Goal: Transaction & Acquisition: Purchase product/service

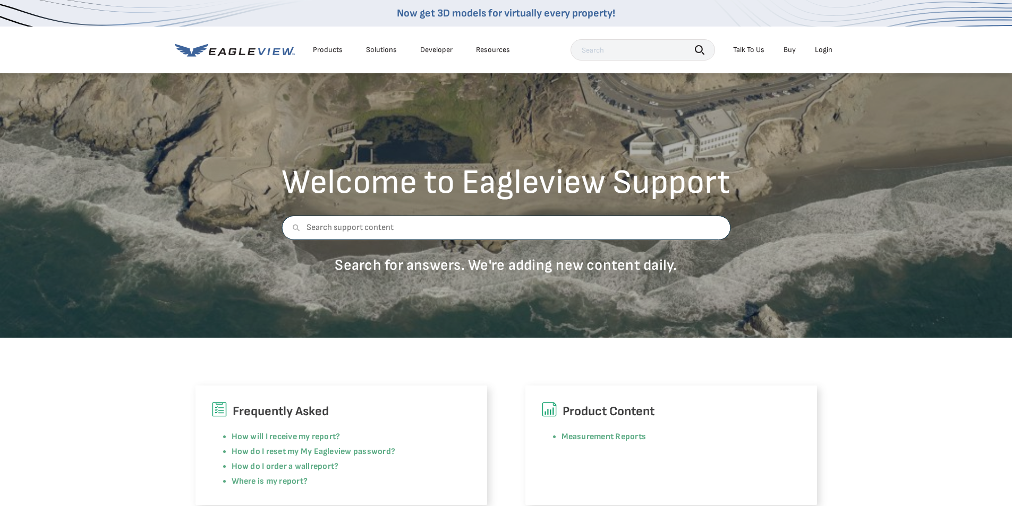
click at [465, 224] on input "text" at bounding box center [506, 228] width 449 height 24
type input "use"
click at [428, 50] on link "Developer" at bounding box center [436, 50] width 32 height 10
click at [758, 51] on div "Talk To Us" at bounding box center [748, 50] width 31 height 10
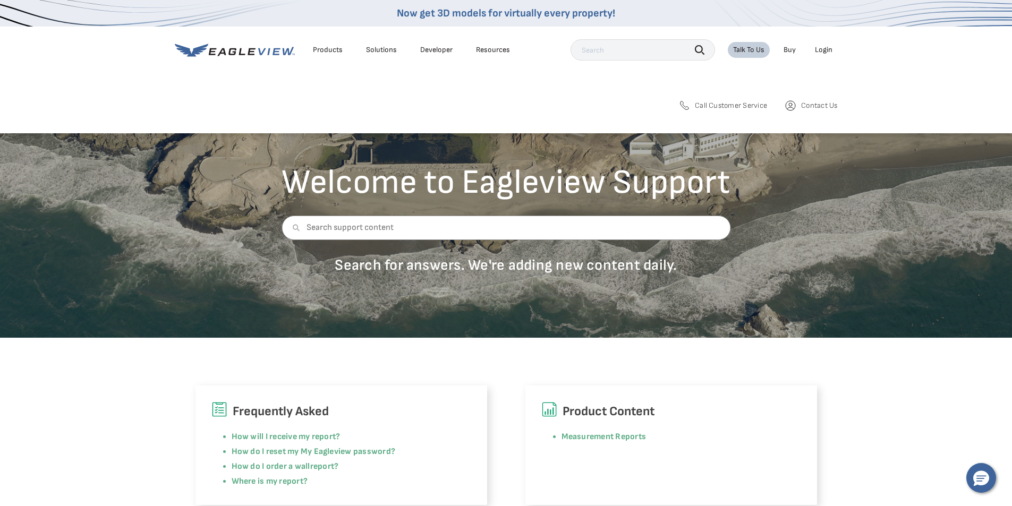
click at [793, 50] on link "Buy" at bounding box center [790, 50] width 12 height 10
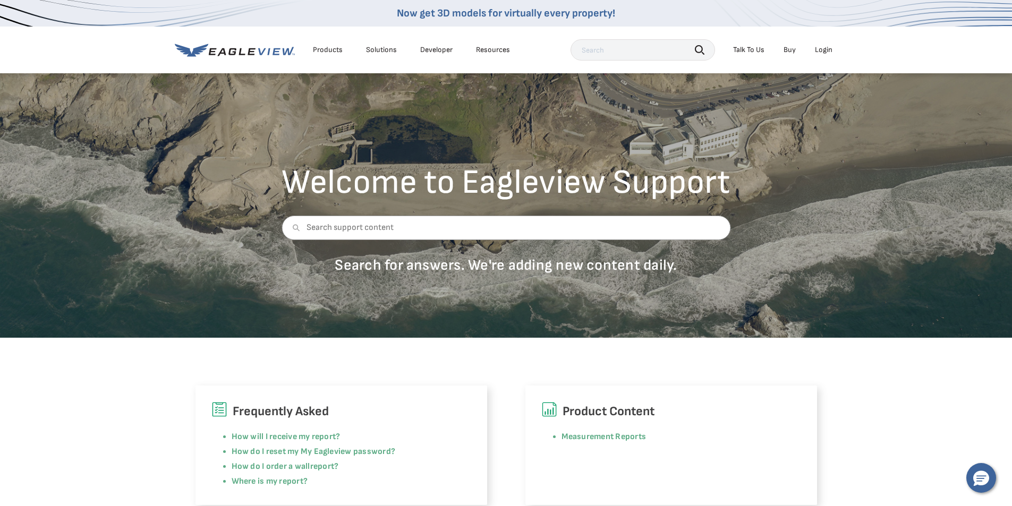
click at [479, 50] on div "Resources" at bounding box center [493, 50] width 34 height 10
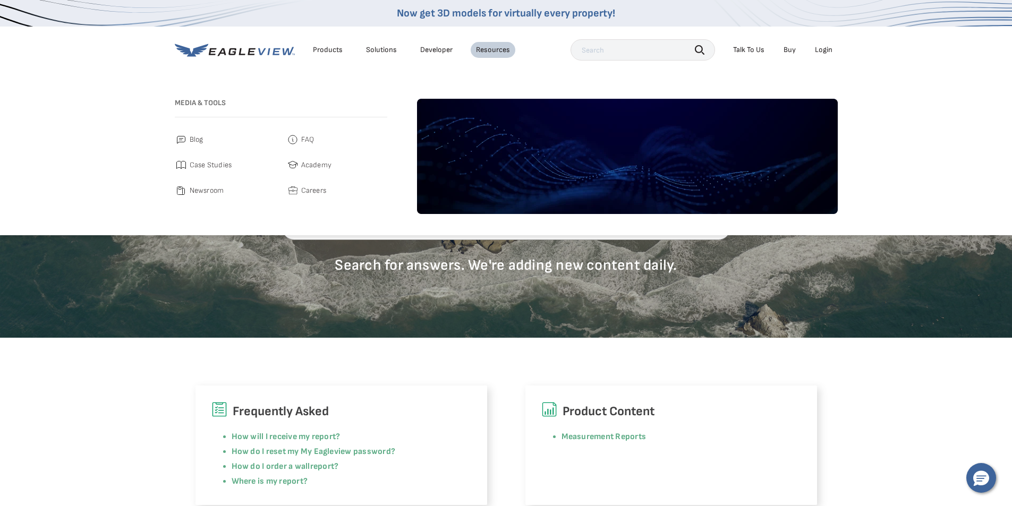
click at [212, 163] on span "Case Studies" at bounding box center [211, 165] width 43 height 13
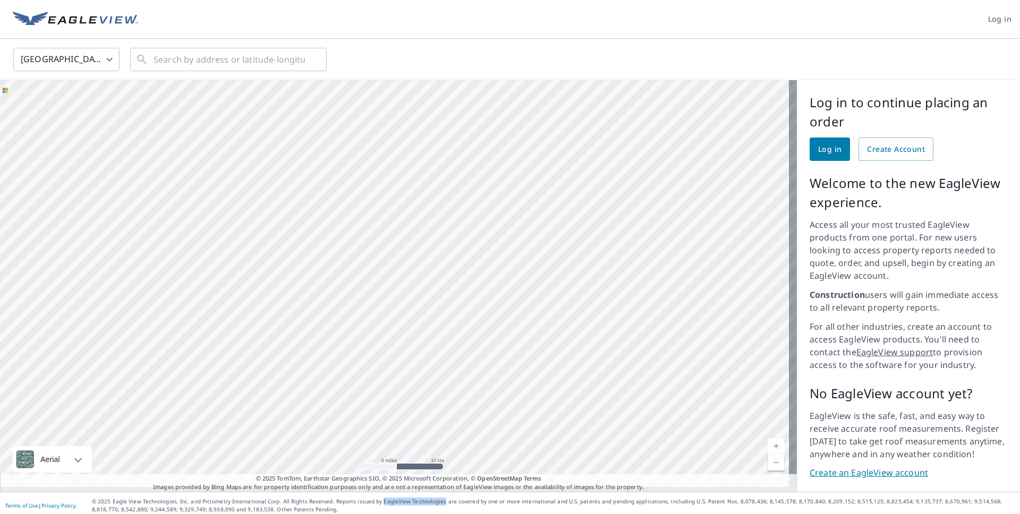
drag, startPoint x: 375, startPoint y: 497, endPoint x: 437, endPoint y: 498, distance: 61.6
click at [436, 499] on p "© 2025 Eagle View Technologies, Inc. and Pictometry International Corp. All Rig…" at bounding box center [553, 506] width 923 height 16
copy p "EagleView Technologies"
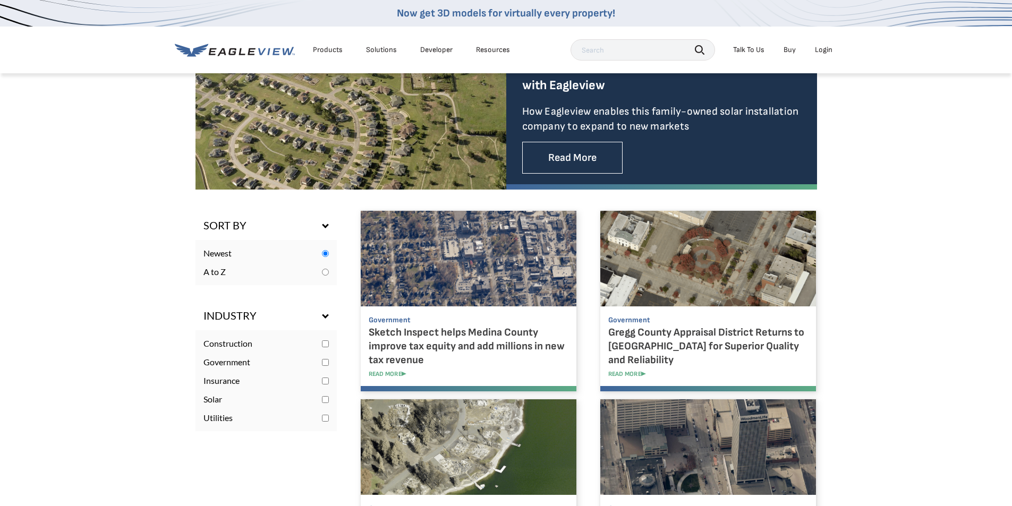
scroll to position [418, 0]
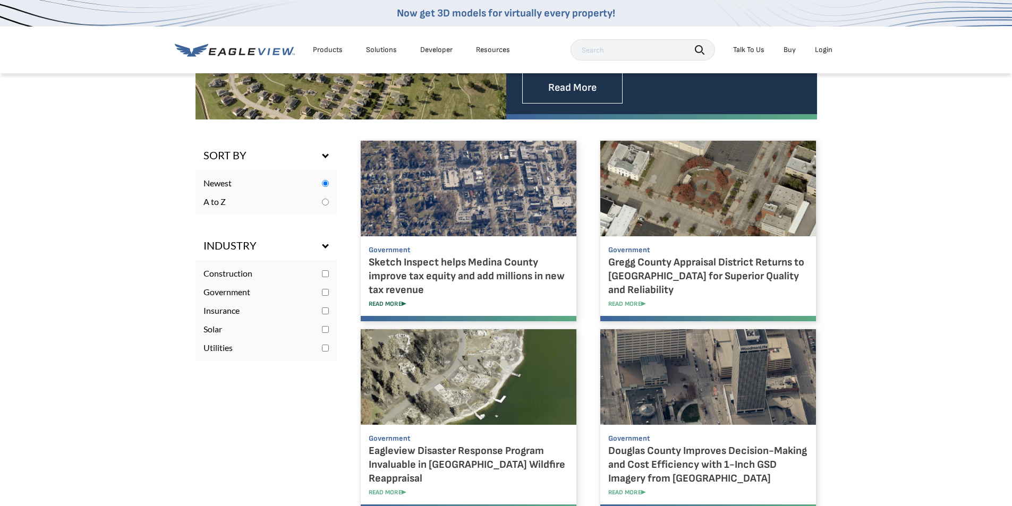
click at [403, 306] on link "READ MORE" at bounding box center [477, 304] width 216 height 8
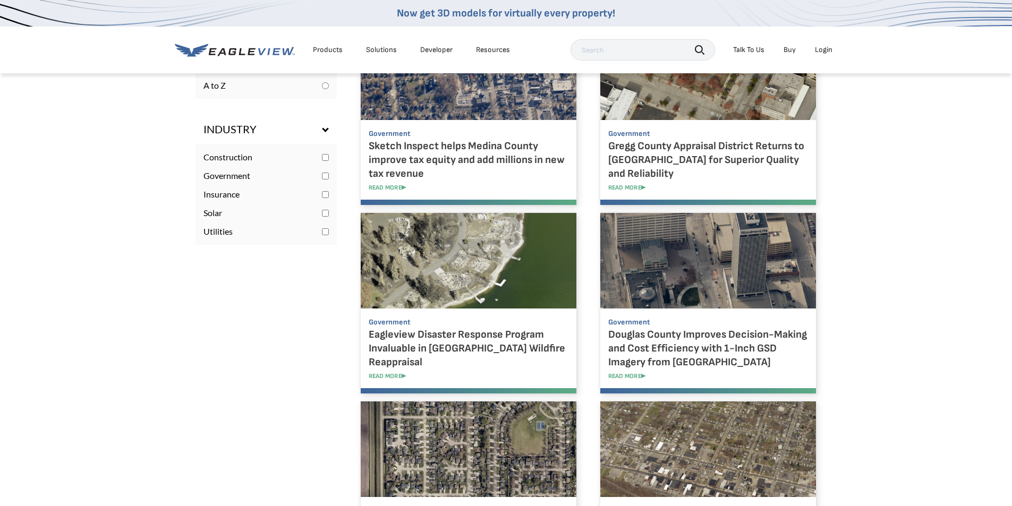
scroll to position [618, 0]
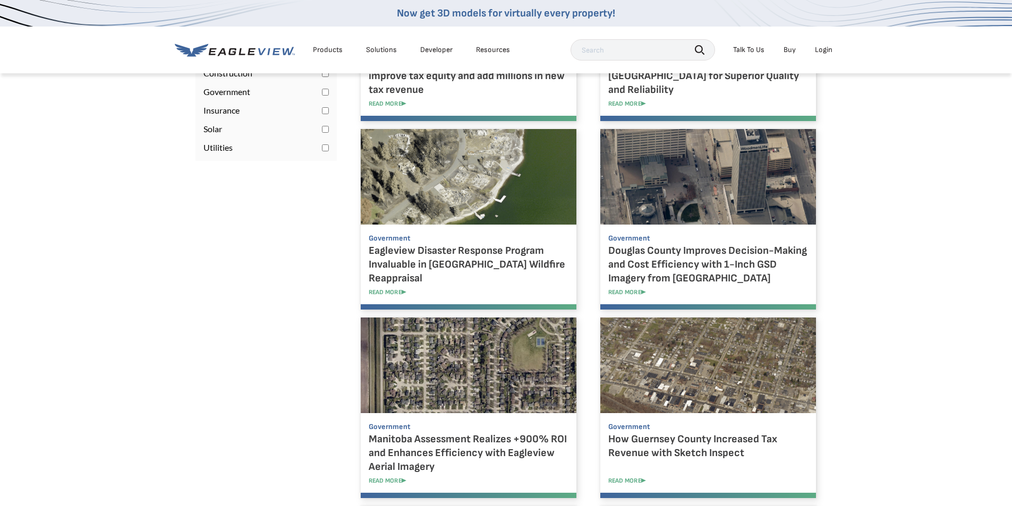
click at [261, 47] on icon at bounding box center [235, 50] width 120 height 13
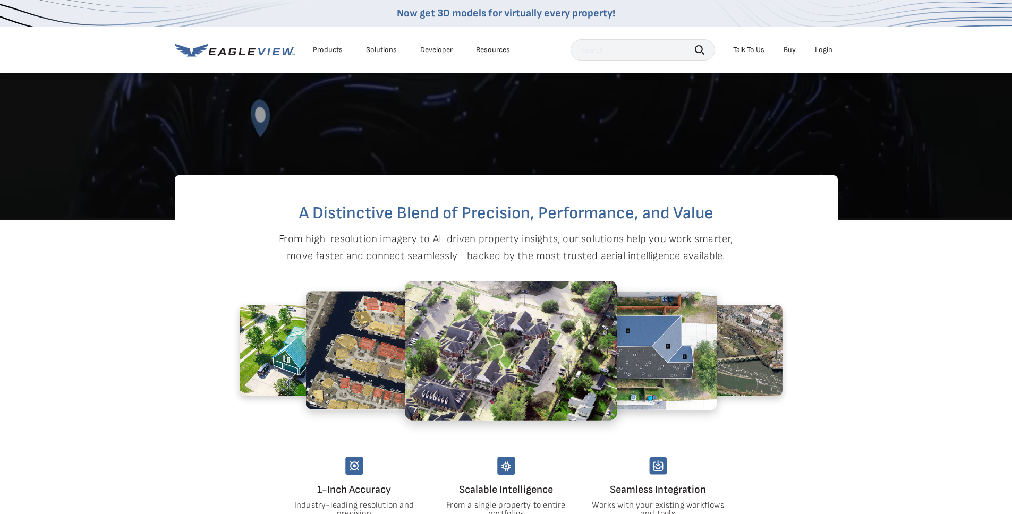
scroll to position [734, 0]
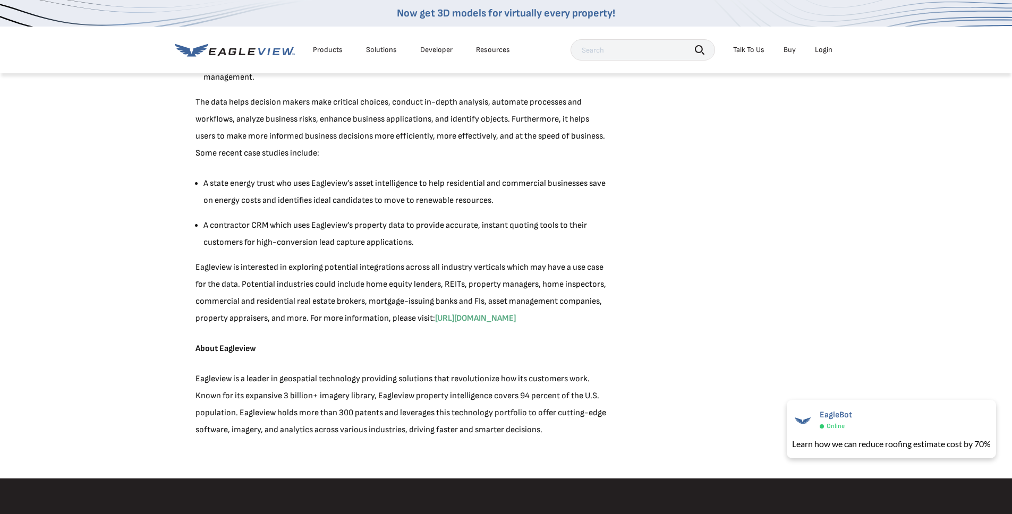
scroll to position [1043, 0]
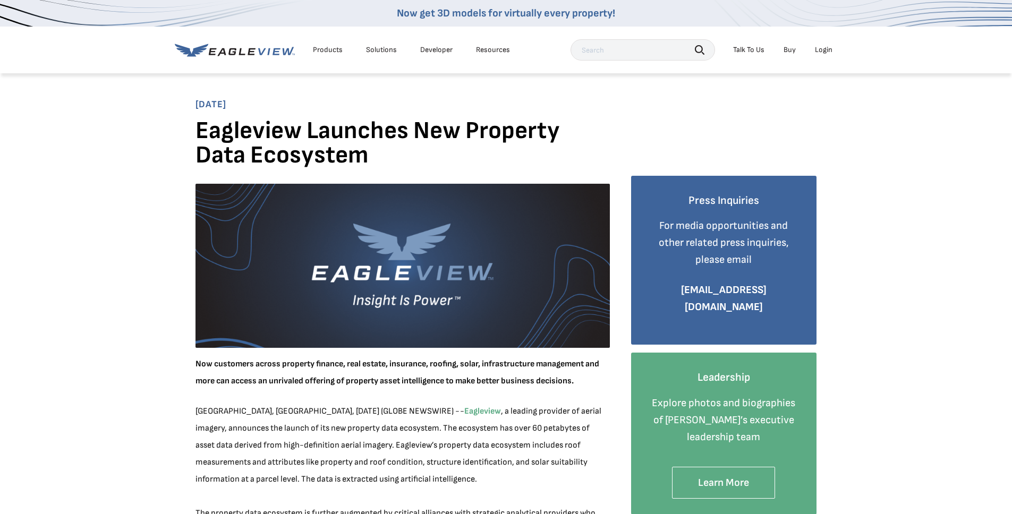
click at [334, 53] on div "Products" at bounding box center [328, 50] width 30 height 10
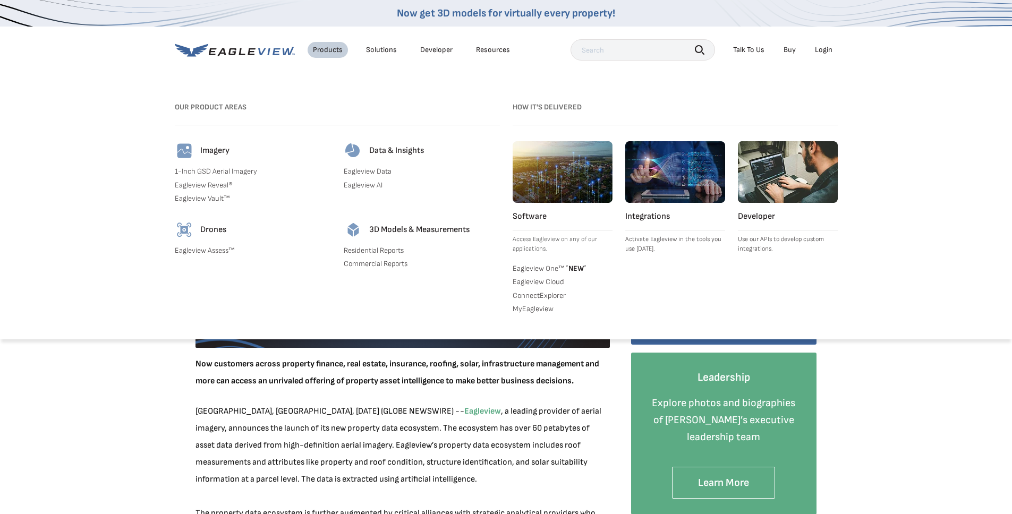
click at [210, 171] on link "1-Inch GSD Aerial Imagery" at bounding box center [253, 172] width 156 height 10
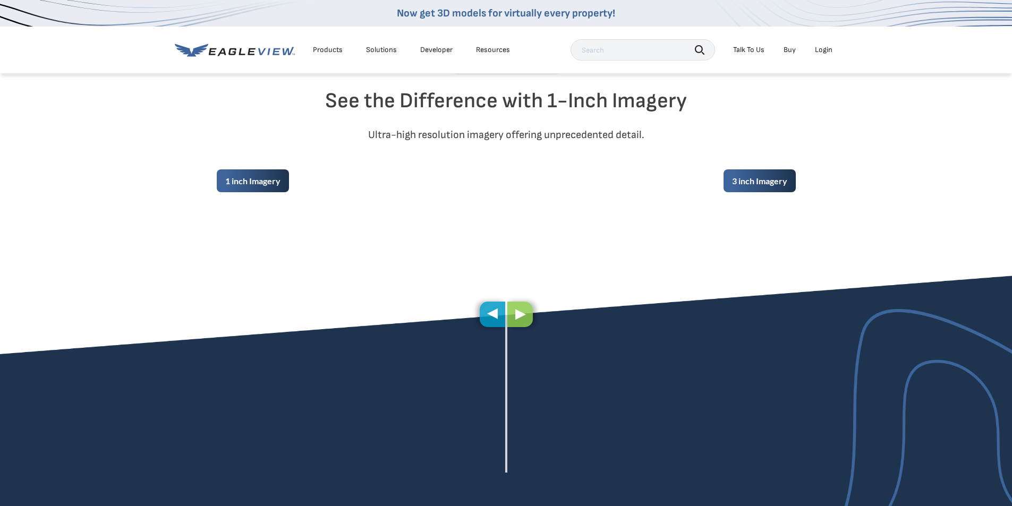
scroll to position [622, 0]
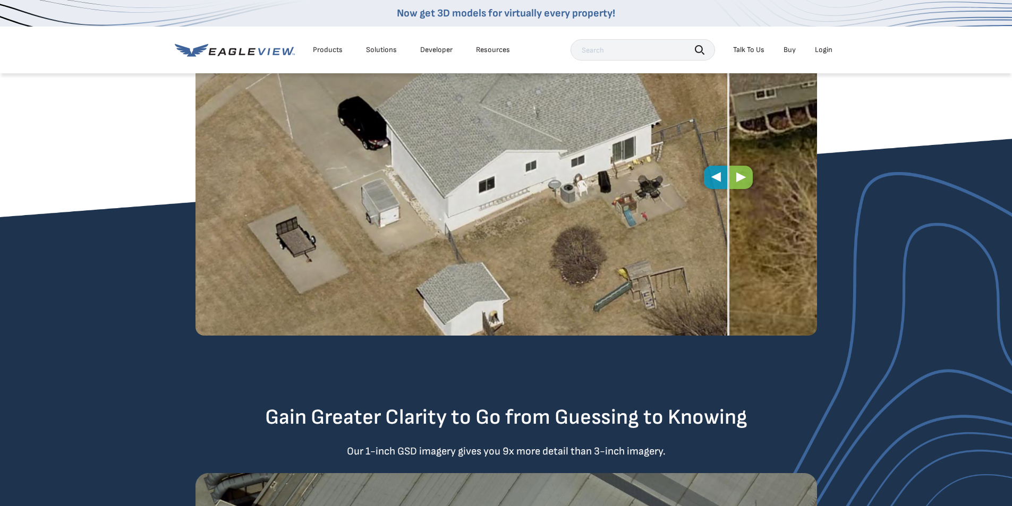
drag, startPoint x: 506, startPoint y: 179, endPoint x: 726, endPoint y: 226, distance: 224.9
click at [728, 225] on span at bounding box center [729, 178] width 2 height 316
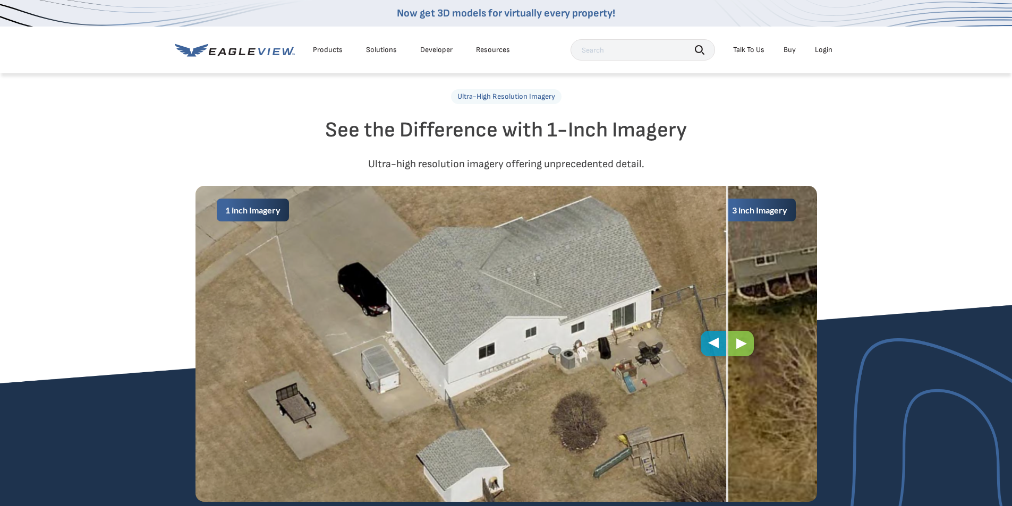
scroll to position [465, 0]
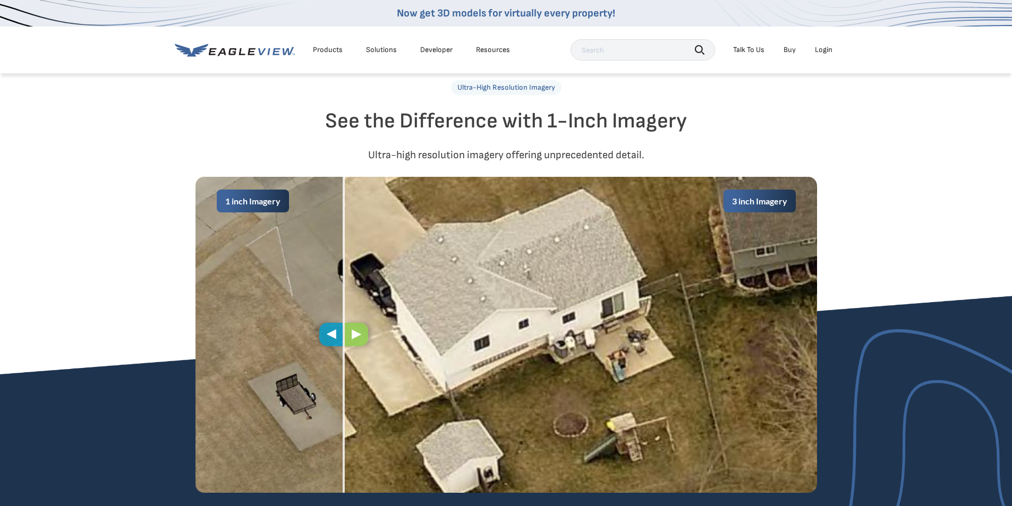
drag, startPoint x: 723, startPoint y: 344, endPoint x: 338, endPoint y: 352, distance: 384.8
click at [338, 352] on div "1 inch Imagery 3 inch Imagery" at bounding box center [507, 335] width 622 height 316
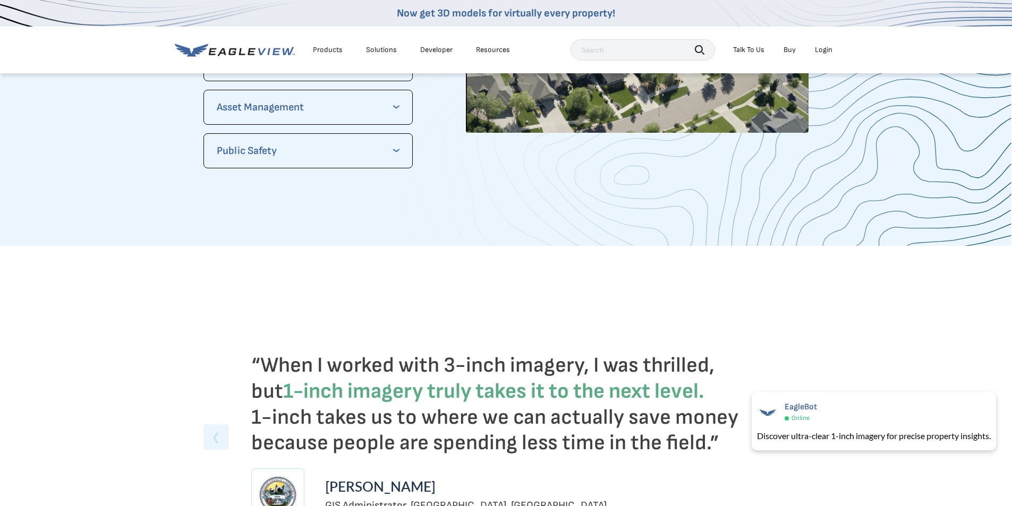
scroll to position [1369, 0]
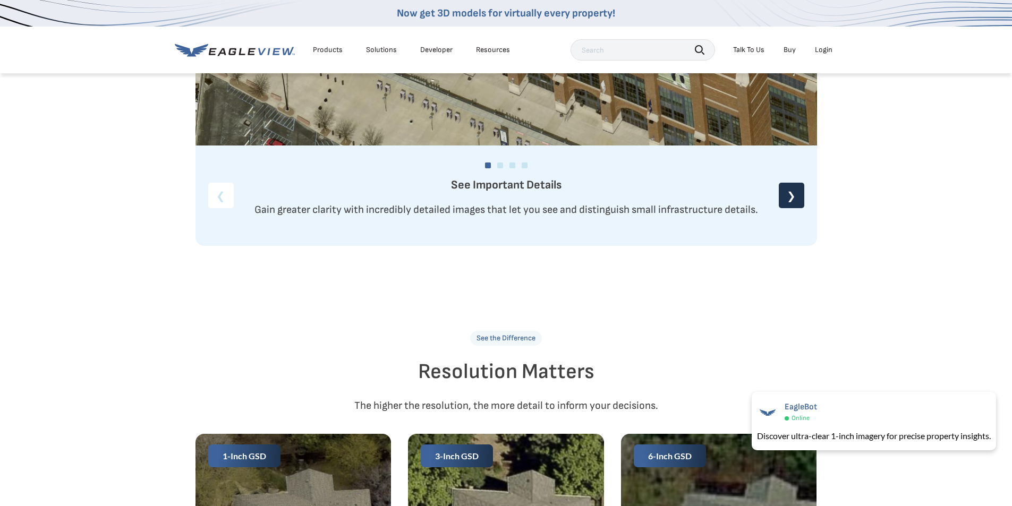
click at [326, 50] on div "Products" at bounding box center [328, 50] width 30 height 10
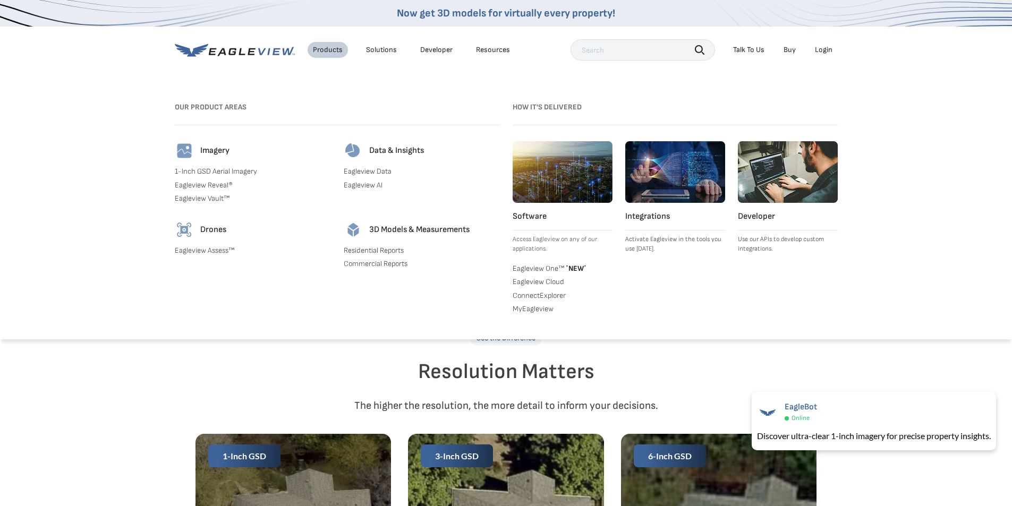
click at [370, 185] on link "Eagleview AI" at bounding box center [422, 186] width 156 height 10
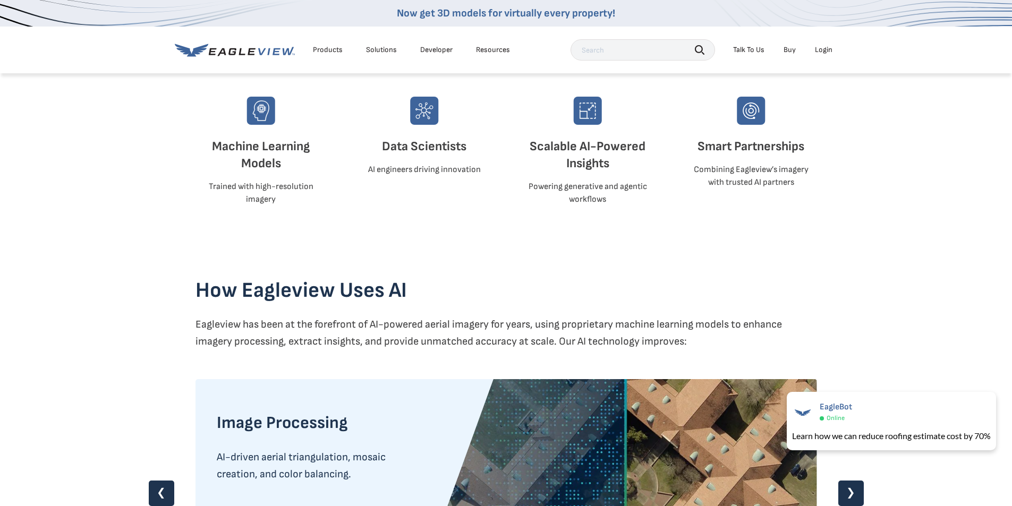
scroll to position [698, 0]
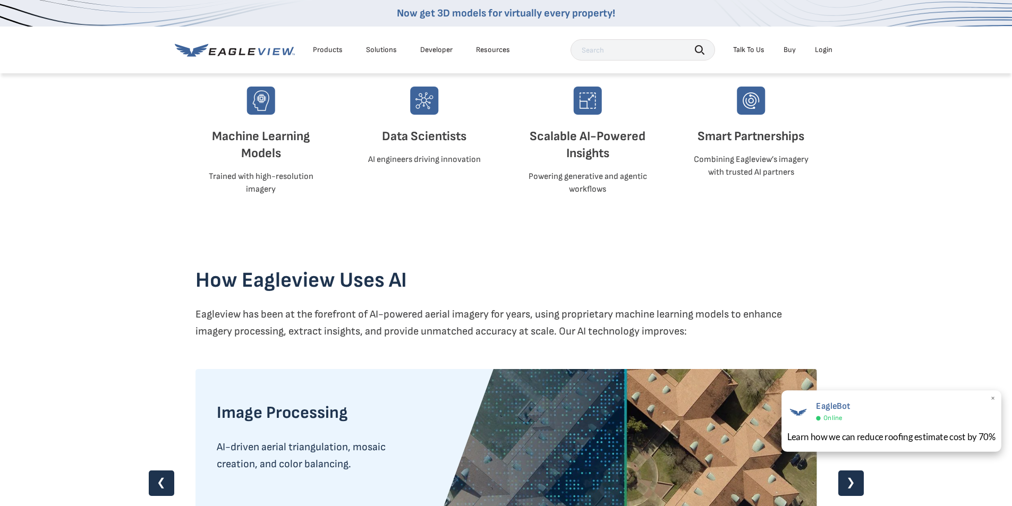
click at [994, 399] on span "×" at bounding box center [994, 399] width 6 height 11
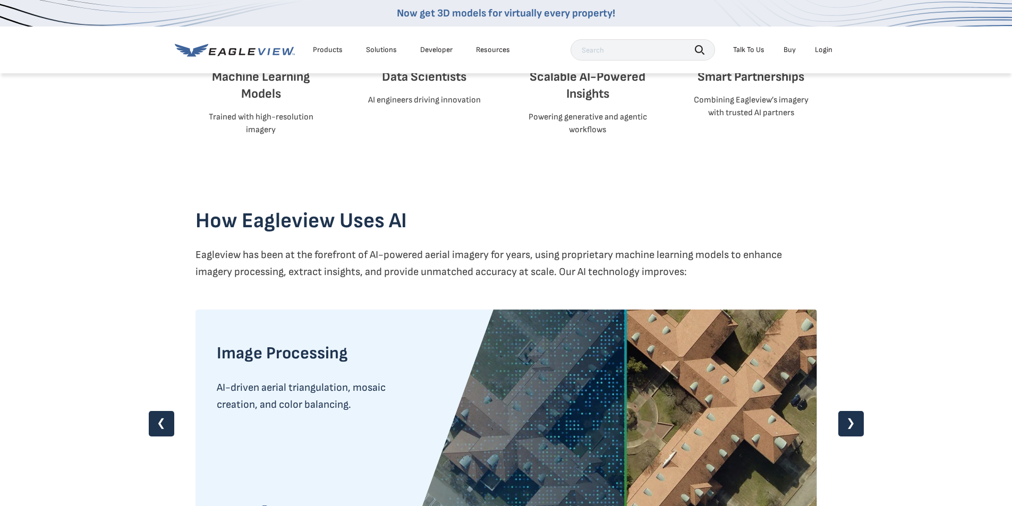
scroll to position [815, 0]
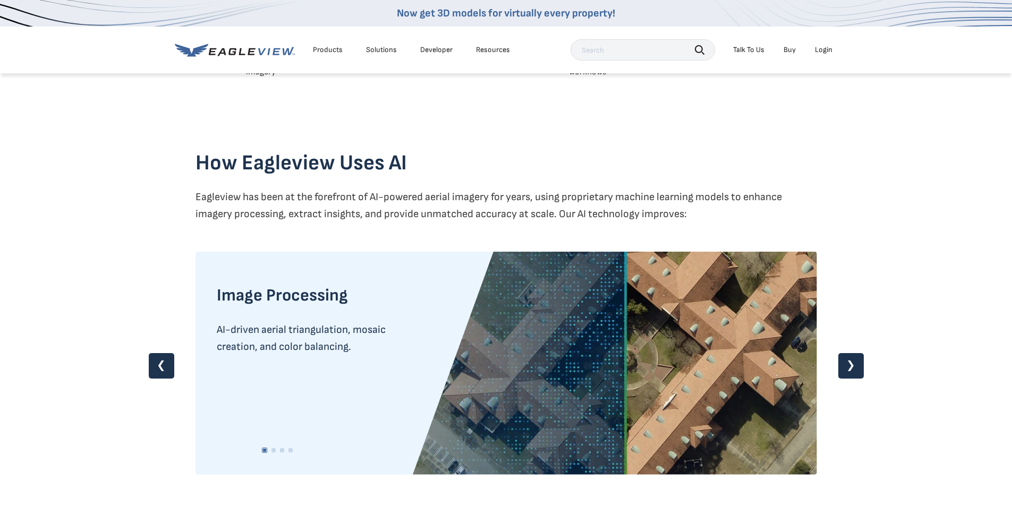
click at [847, 359] on link "❯" at bounding box center [852, 366] width 26 height 26
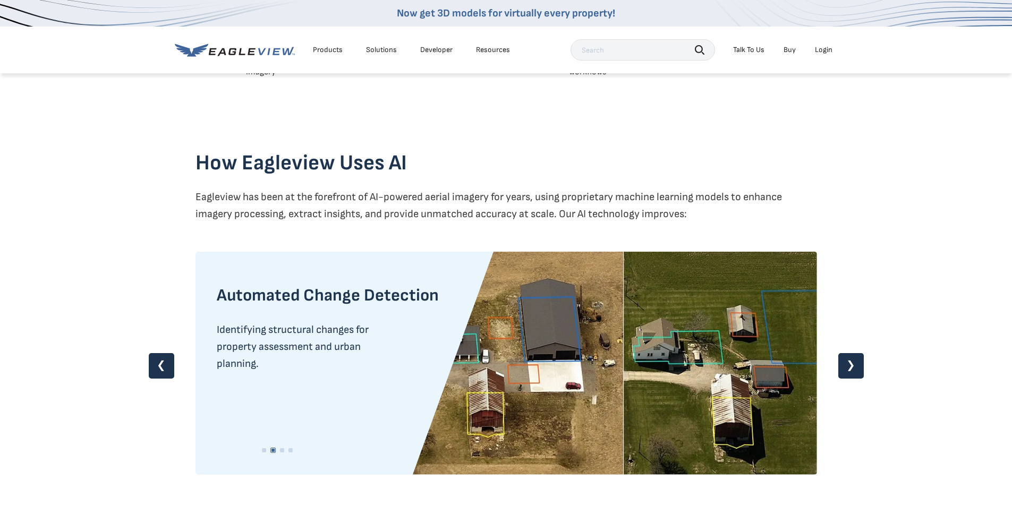
click at [847, 359] on link "❯" at bounding box center [852, 366] width 26 height 26
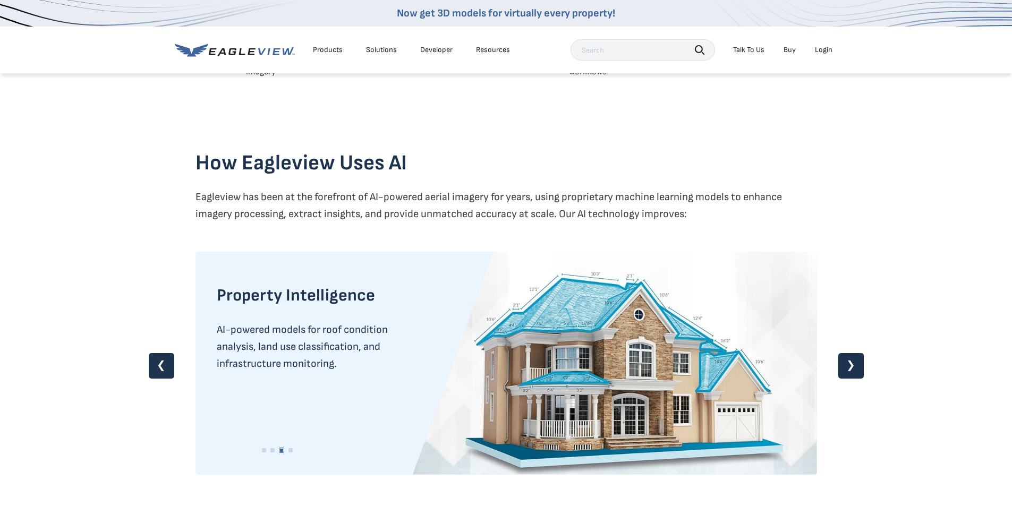
click at [847, 359] on link "❯" at bounding box center [852, 366] width 26 height 26
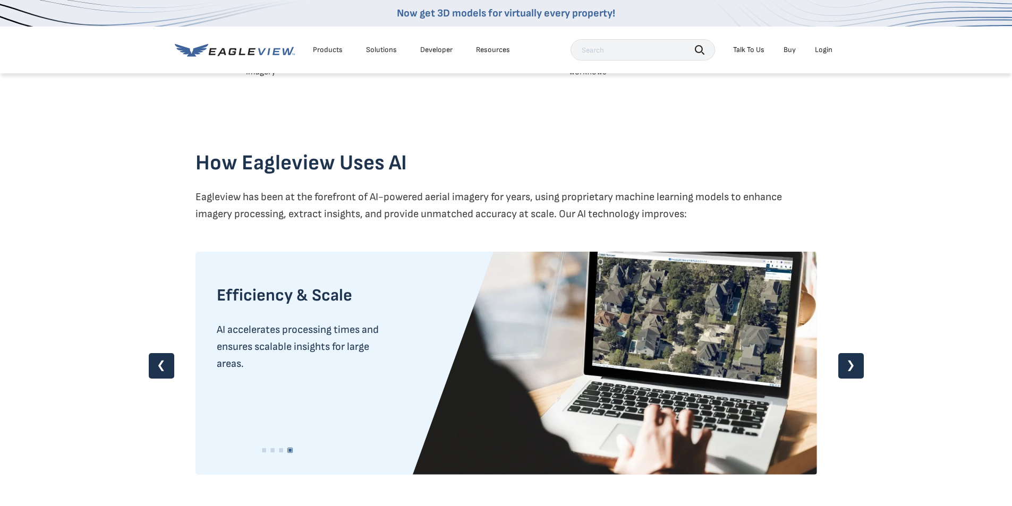
click at [847, 359] on link "❯" at bounding box center [852, 366] width 26 height 26
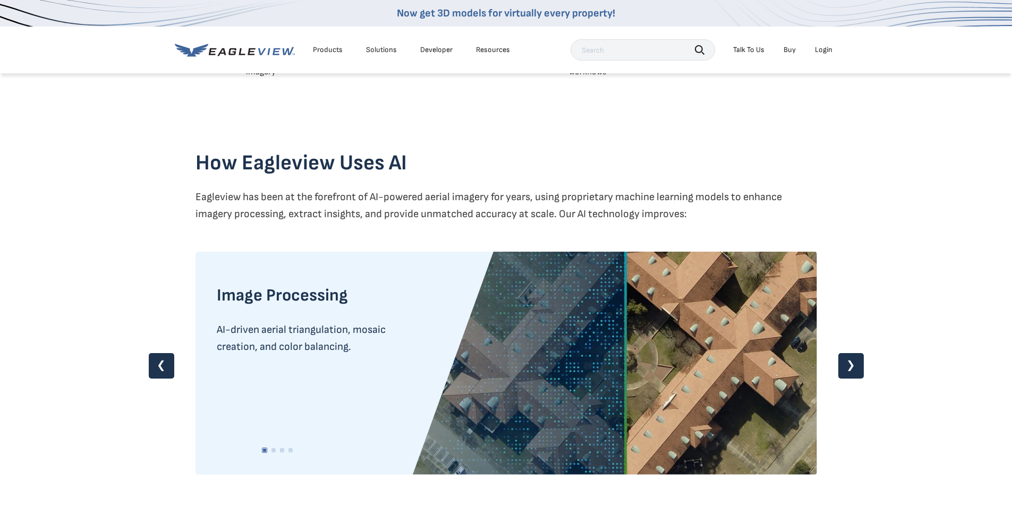
click at [847, 359] on link "❯" at bounding box center [852, 366] width 26 height 26
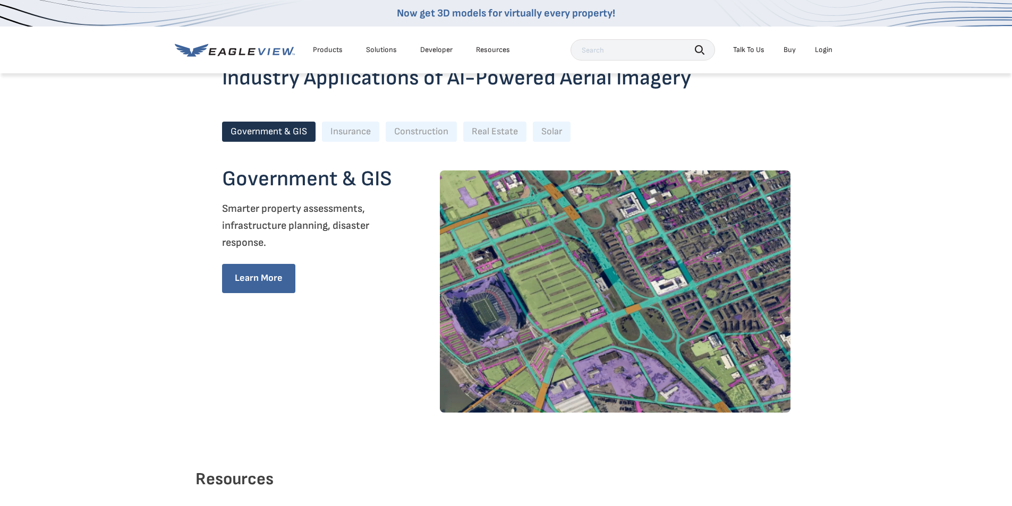
scroll to position [1305, 0]
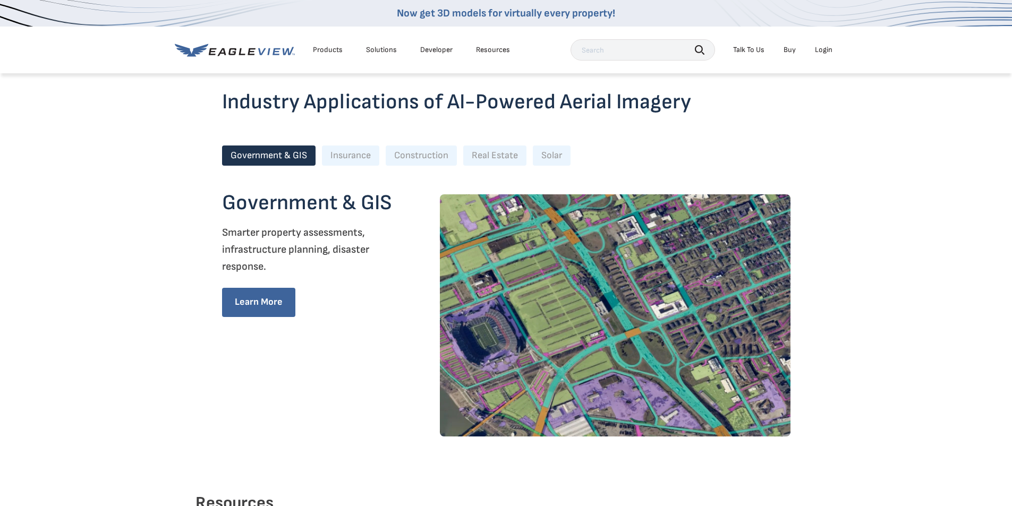
click at [409, 160] on div "Construction" at bounding box center [421, 156] width 71 height 21
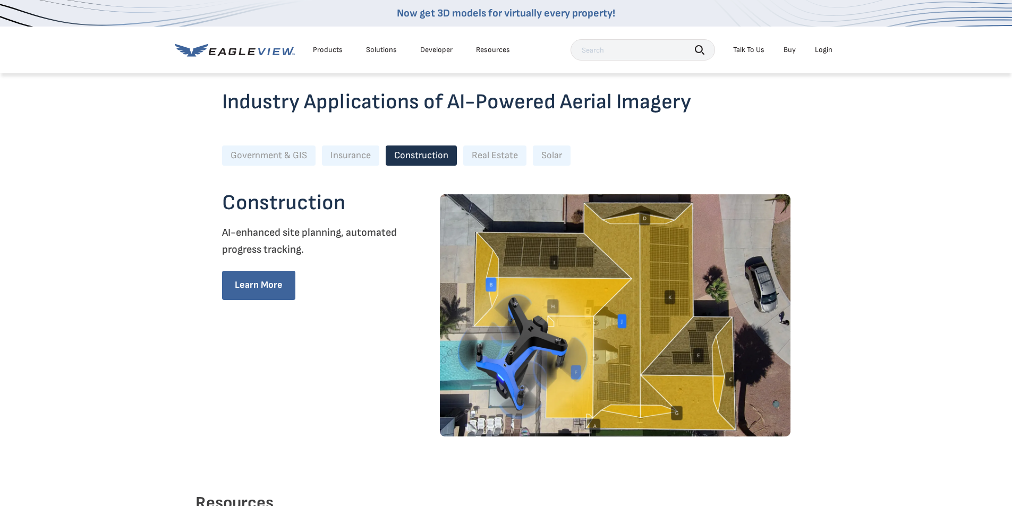
click at [477, 155] on div "Real Estate" at bounding box center [494, 156] width 63 height 21
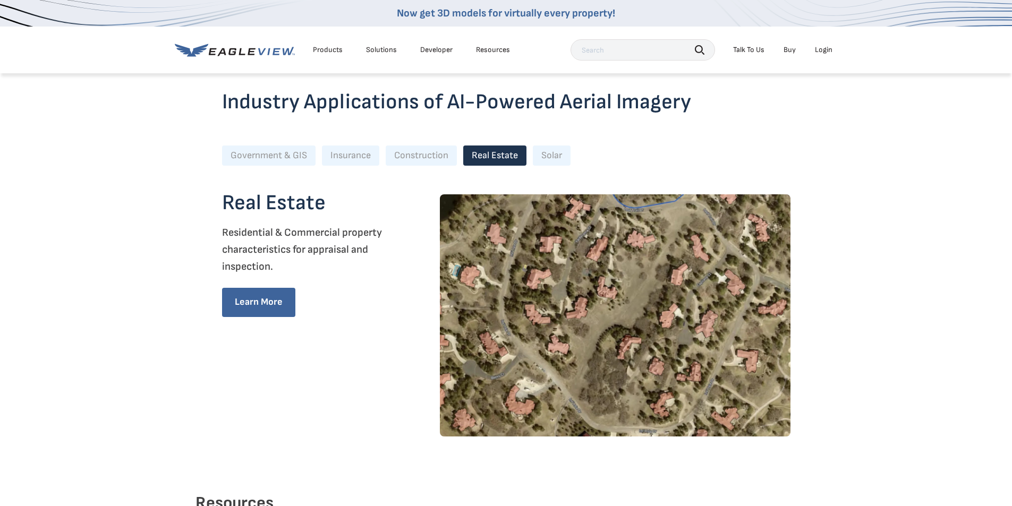
click at [540, 153] on div "Solar" at bounding box center [552, 156] width 38 height 21
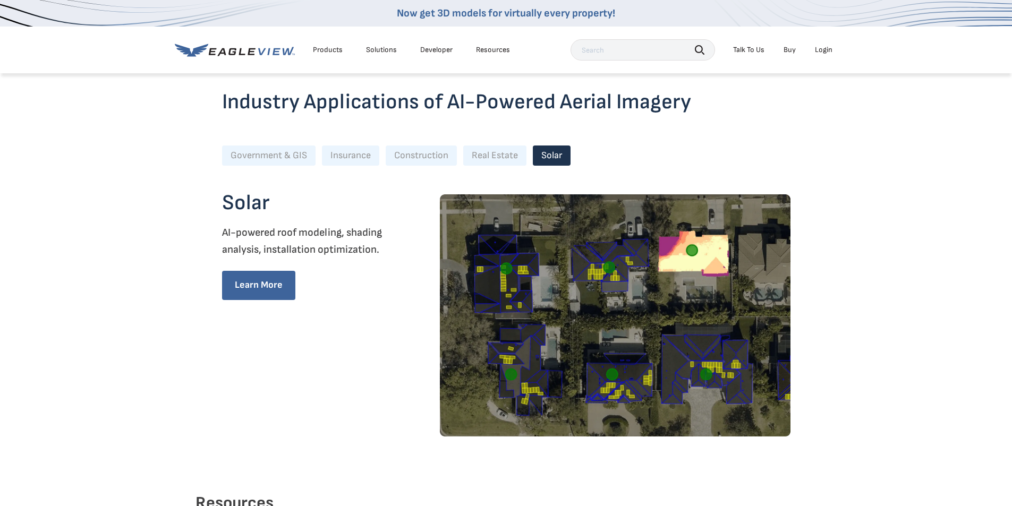
click at [407, 151] on div "Construction" at bounding box center [421, 156] width 71 height 21
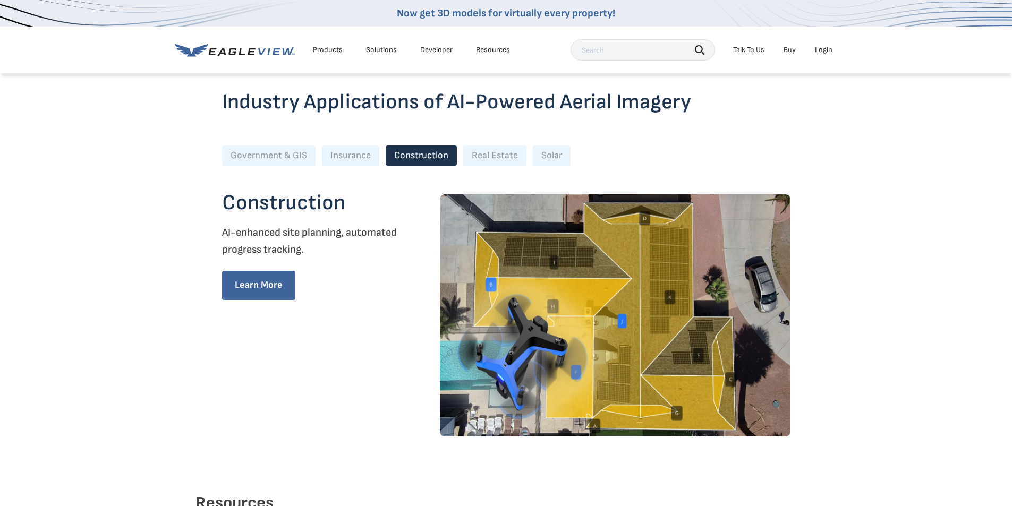
click at [346, 156] on div "Insurance" at bounding box center [350, 156] width 57 height 21
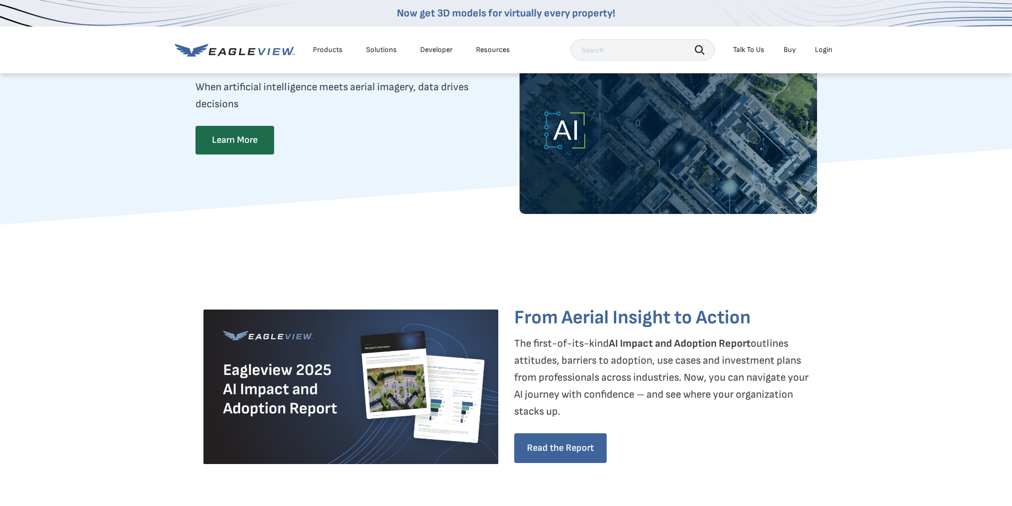
scroll to position [0, 0]
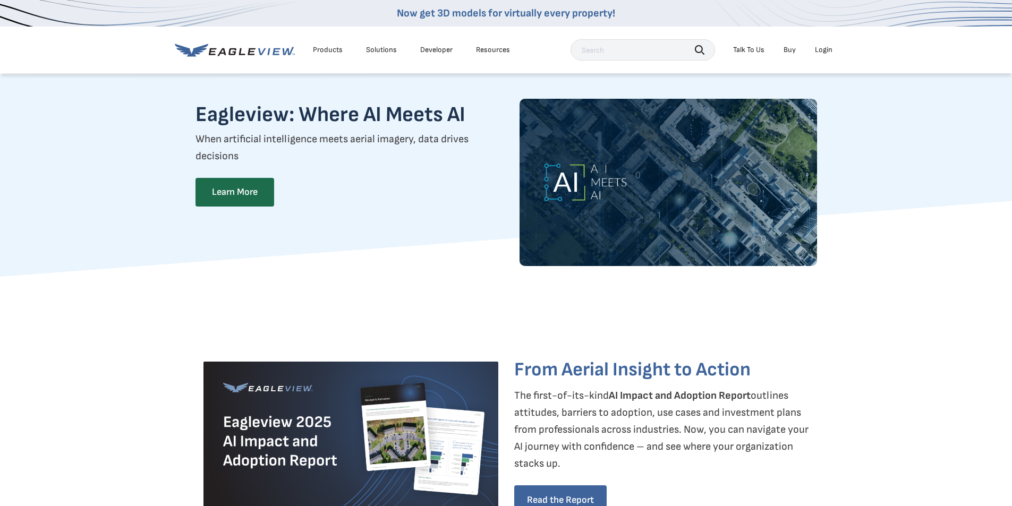
click at [494, 52] on div "Resources" at bounding box center [493, 50] width 34 height 10
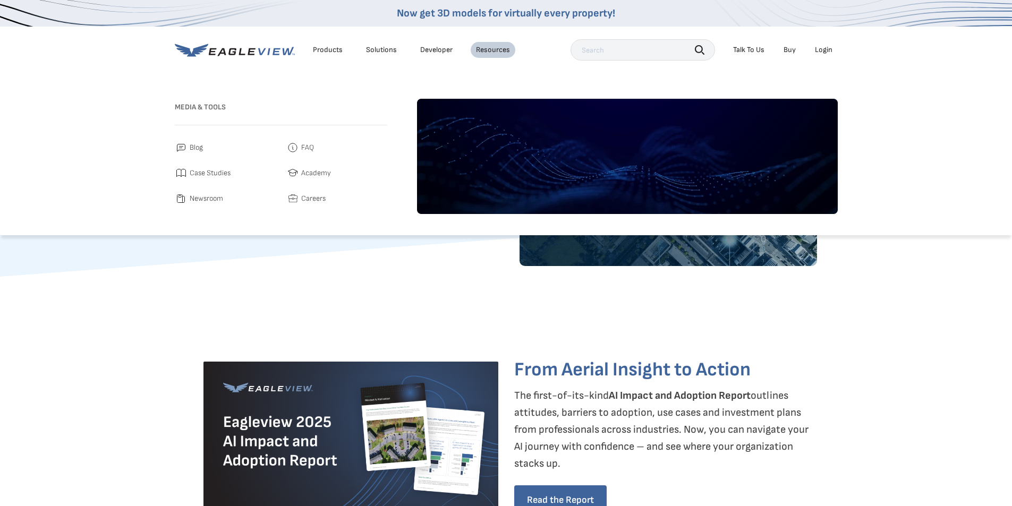
click at [495, 51] on div "Resources" at bounding box center [493, 50] width 34 height 10
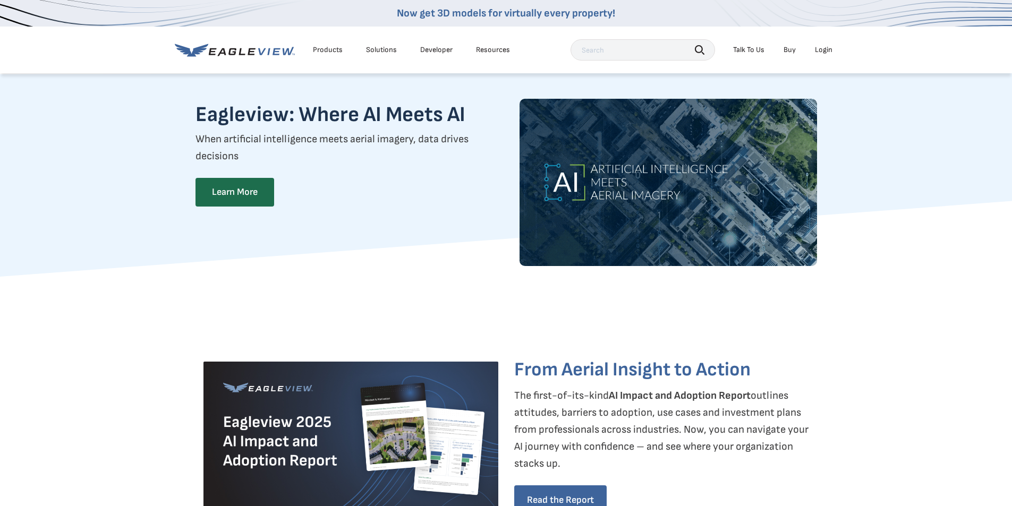
click at [495, 51] on div "Resources" at bounding box center [493, 50] width 34 height 10
click at [788, 49] on link "Buy" at bounding box center [790, 50] width 12 height 10
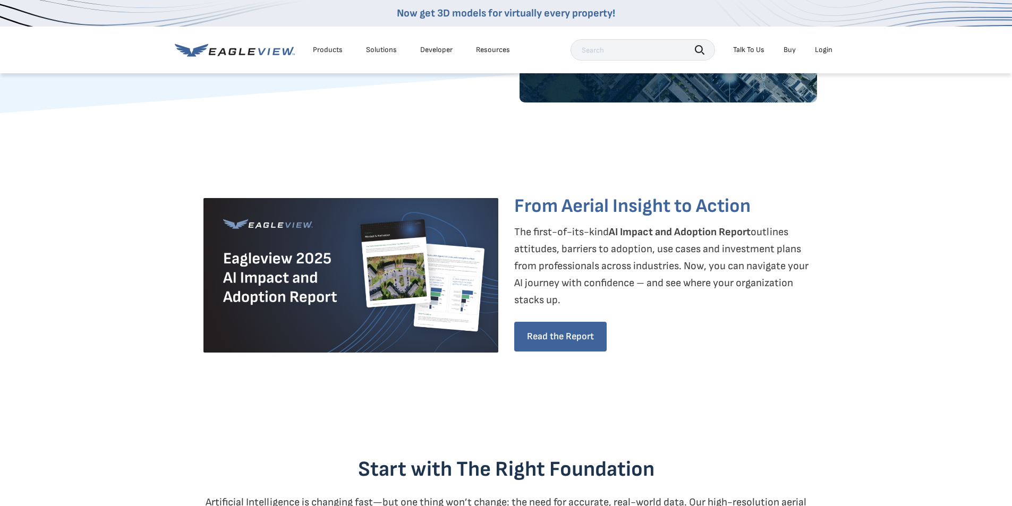
scroll to position [231, 0]
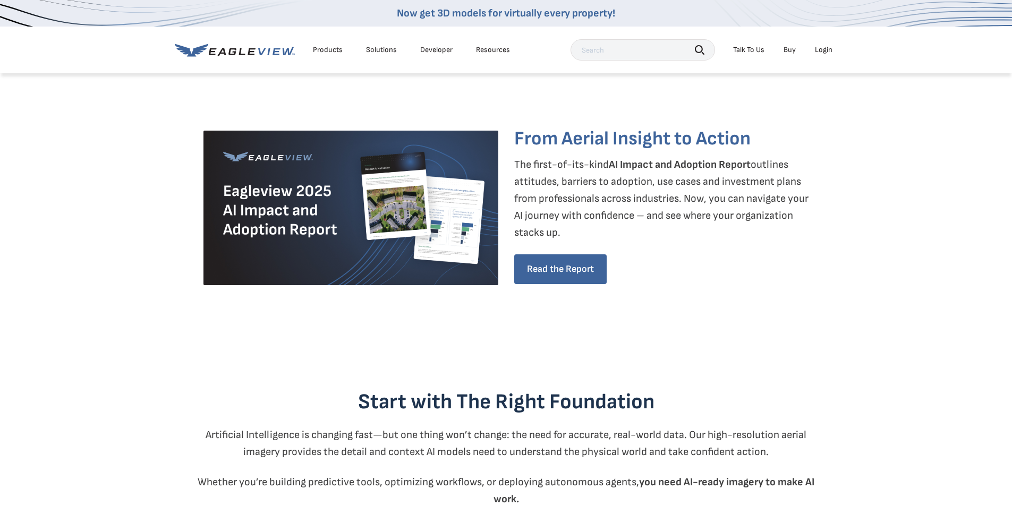
click at [489, 49] on div "Resources" at bounding box center [493, 50] width 34 height 10
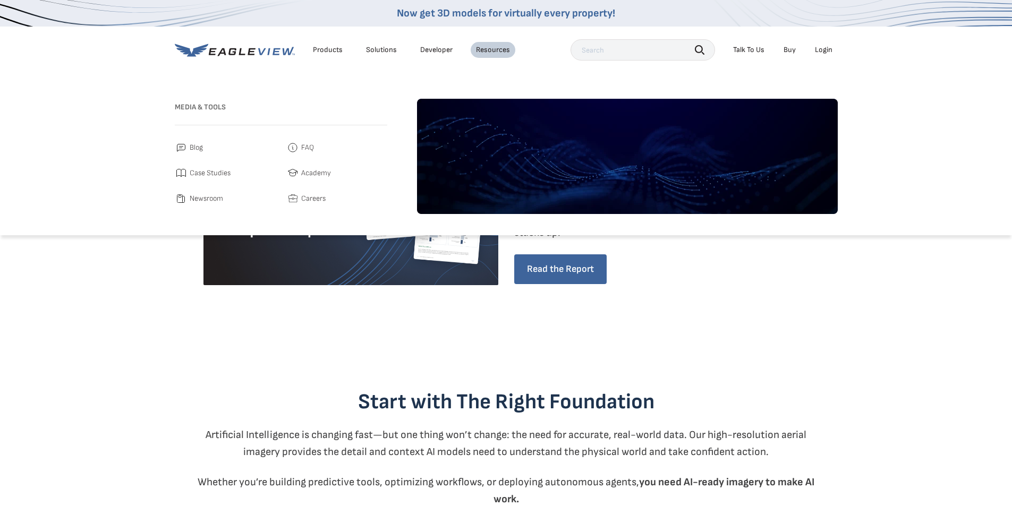
click at [329, 49] on div "Products" at bounding box center [328, 50] width 30 height 10
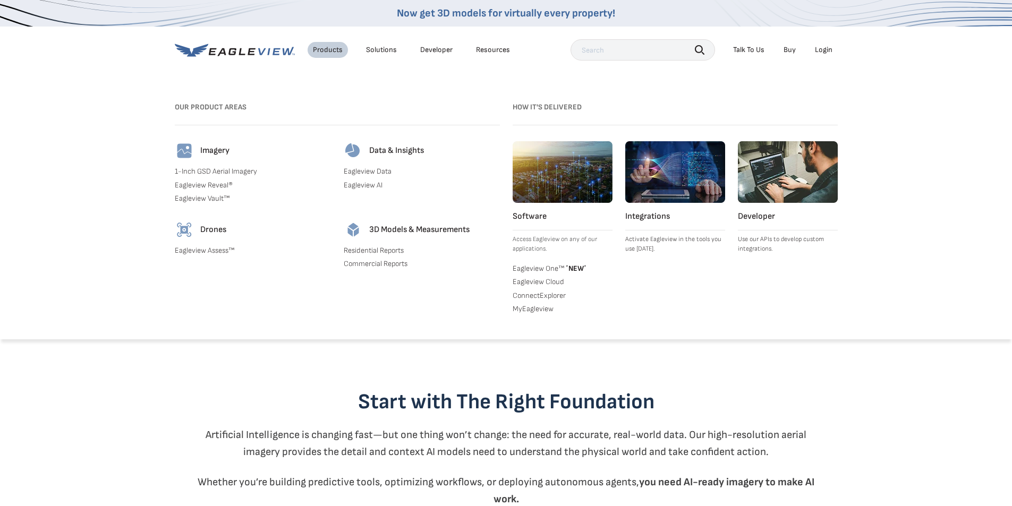
click at [549, 270] on link "Eagleview One™ * NEW *" at bounding box center [563, 268] width 100 height 11
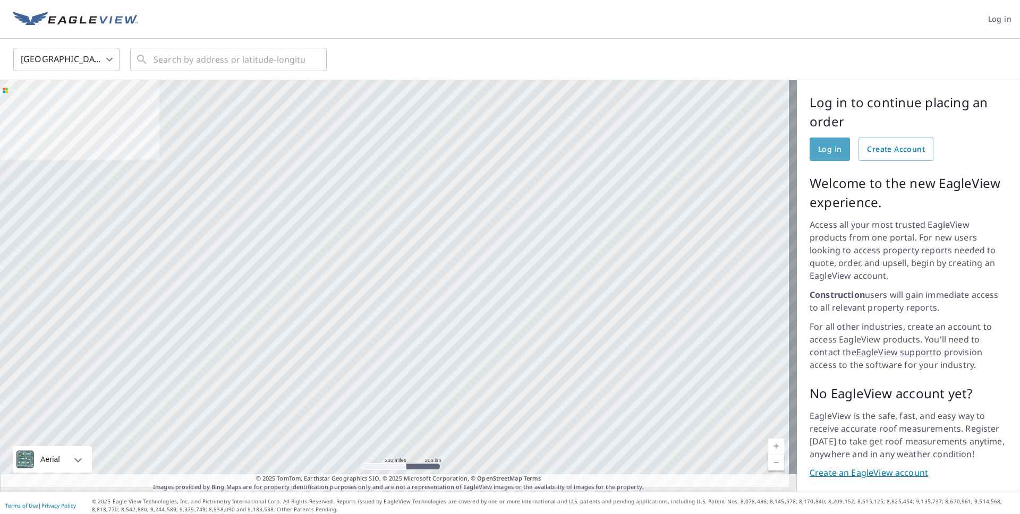
click at [810, 151] on link "Log in" at bounding box center [830, 149] width 40 height 23
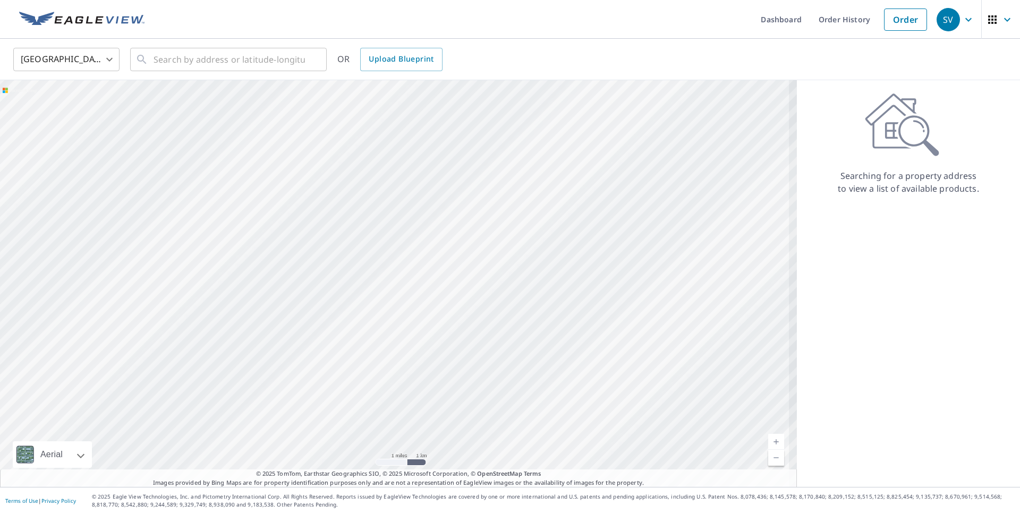
drag, startPoint x: 504, startPoint y: 180, endPoint x: 500, endPoint y: 228, distance: 48.6
click at [500, 228] on div at bounding box center [398, 283] width 797 height 407
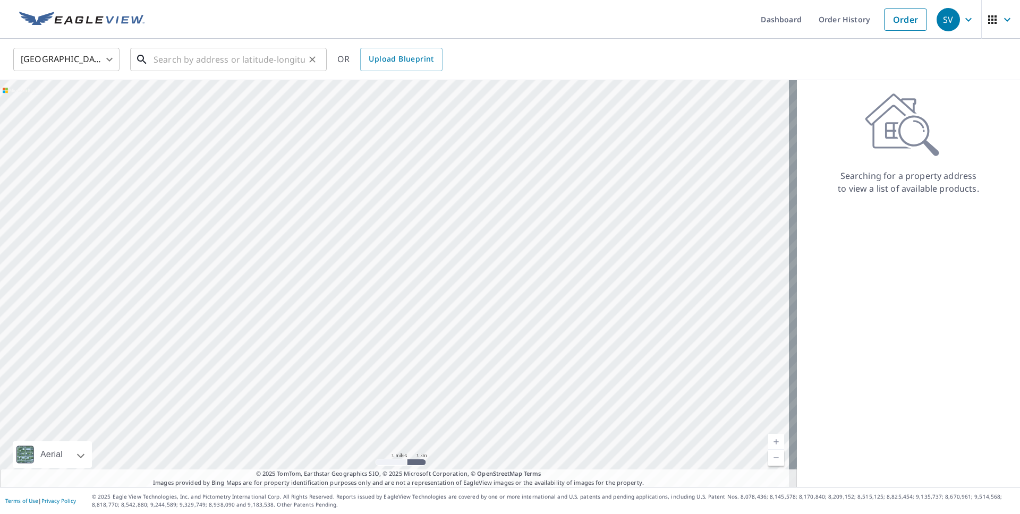
click at [218, 57] on input "text" at bounding box center [229, 60] width 151 height 30
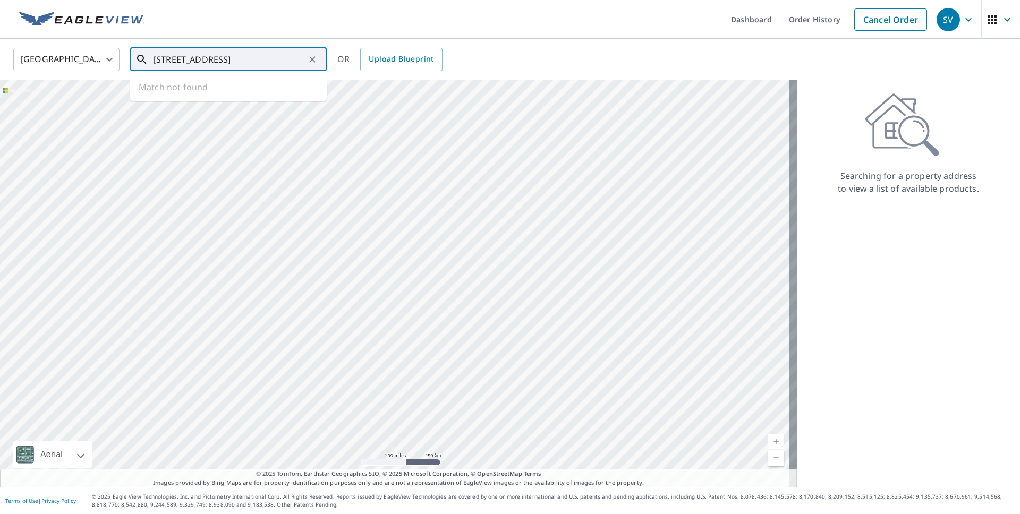
type input "5333 W River Trail Rd"
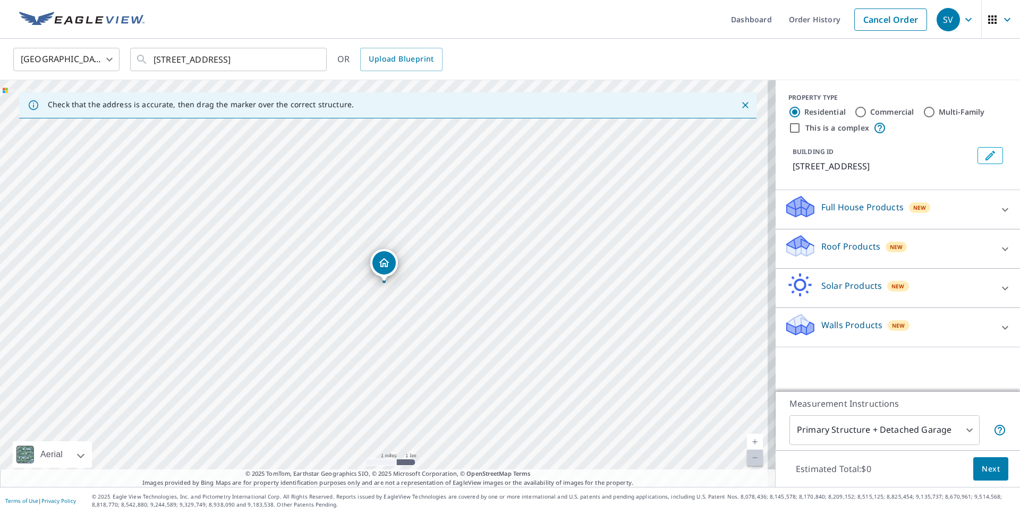
click at [843, 204] on p "Full House Products" at bounding box center [863, 207] width 82 height 13
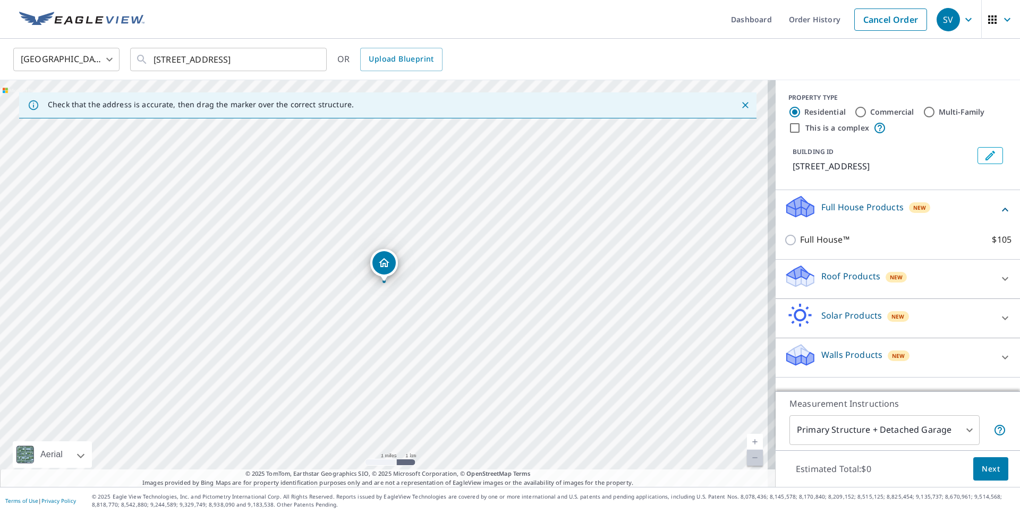
click at [843, 204] on p "Full House Products" at bounding box center [863, 207] width 82 height 13
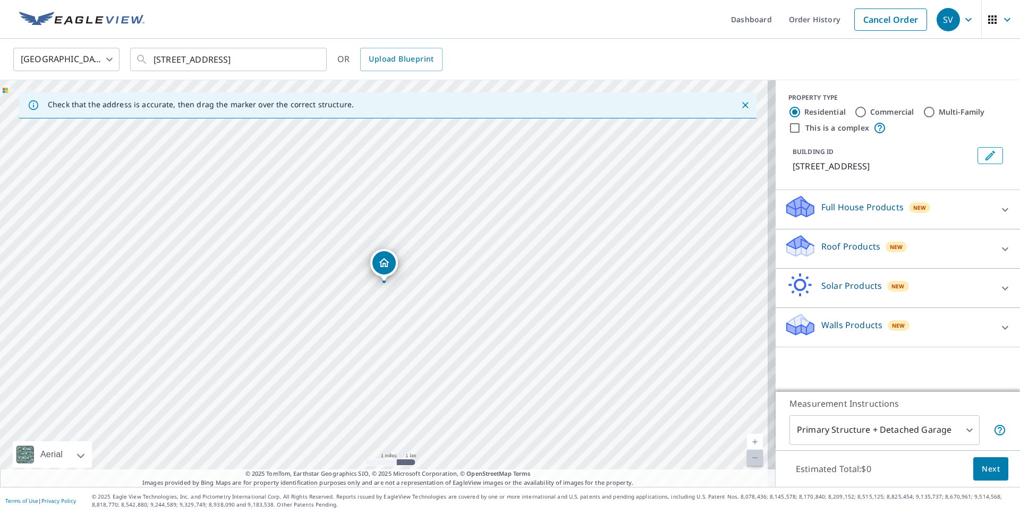
click at [838, 232] on div "Roof Products New Premium $32.75 - $87 QuickSquares™ $18 Gutter $13.75 Bid Perf…" at bounding box center [898, 249] width 244 height 39
click at [839, 247] on p "Roof Products" at bounding box center [851, 246] width 59 height 13
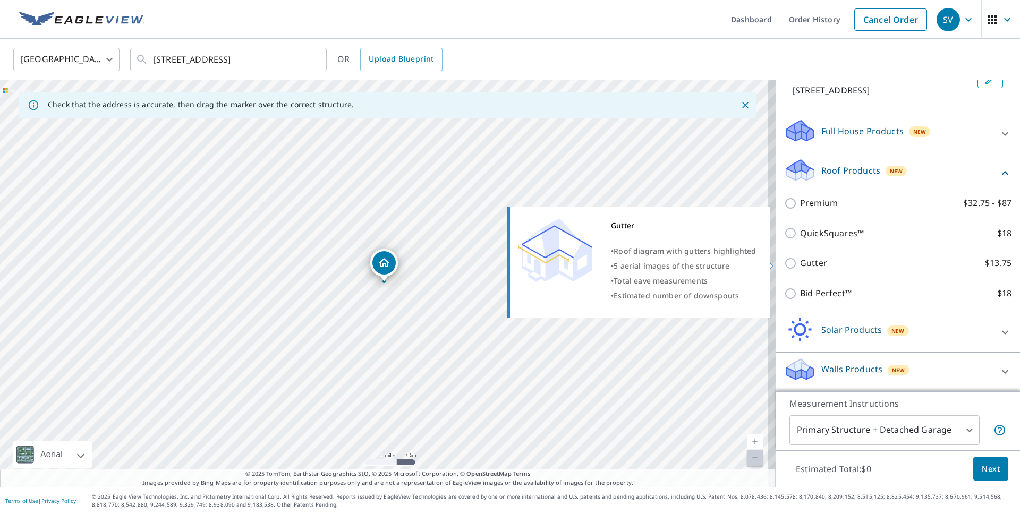
scroll to position [78, 0]
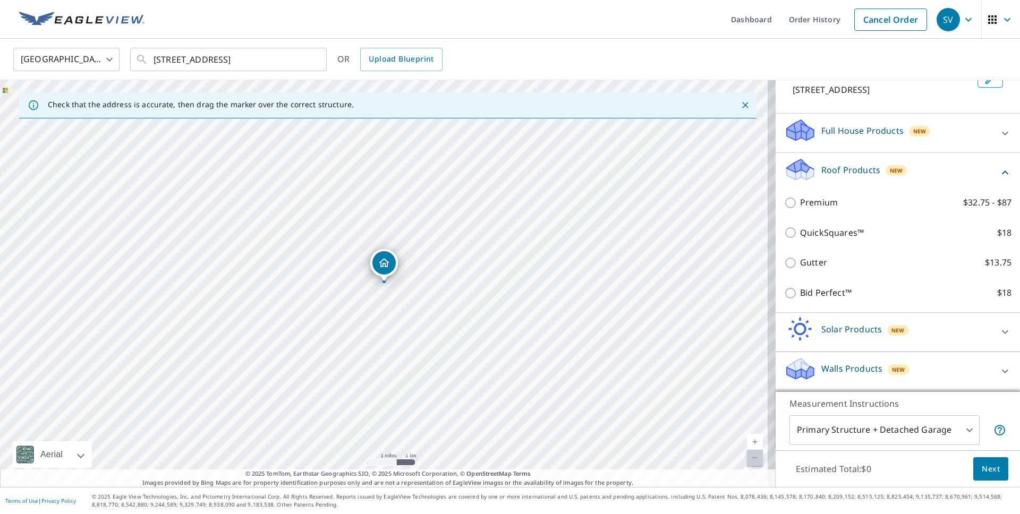
click at [833, 318] on div "Solar Products New" at bounding box center [888, 332] width 208 height 30
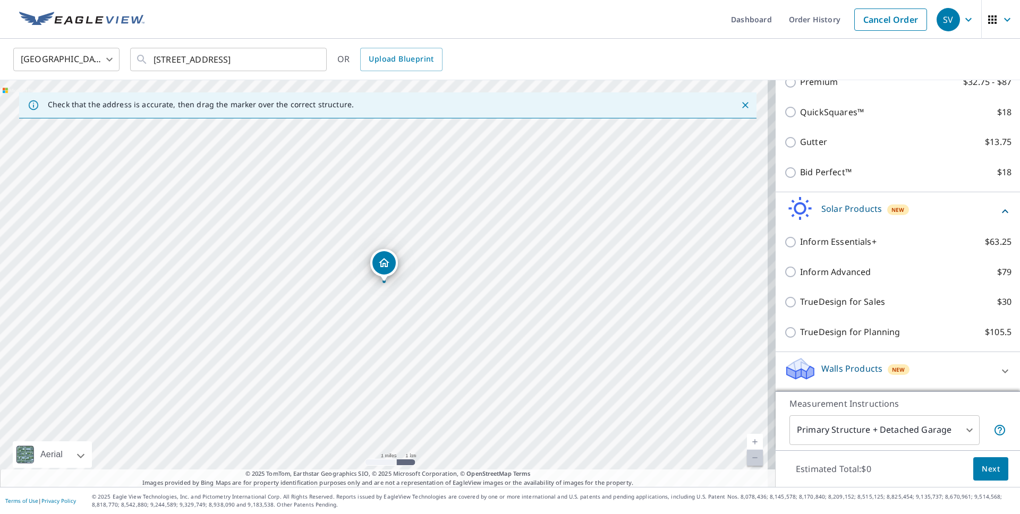
click at [844, 375] on p "Walls Products" at bounding box center [852, 368] width 61 height 13
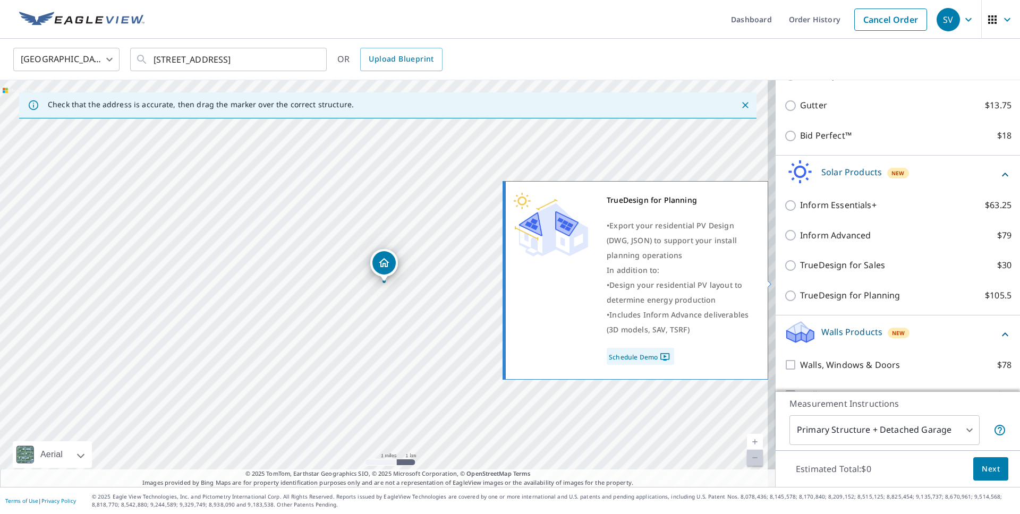
scroll to position [260, 0]
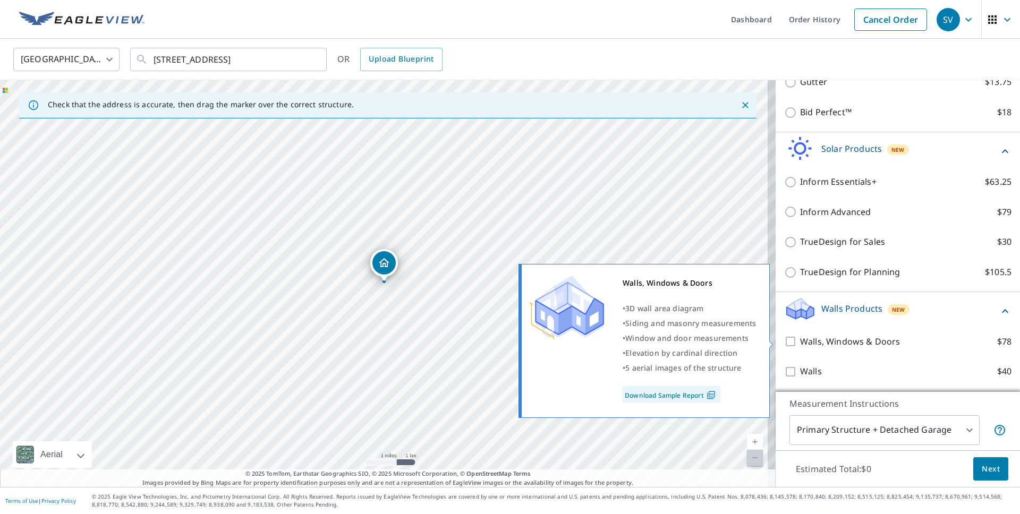
click at [828, 339] on p "Walls, Windows & Doors" at bounding box center [850, 341] width 100 height 13
click at [800, 339] on input "Walls, Windows & Doors $78" at bounding box center [792, 341] width 16 height 13
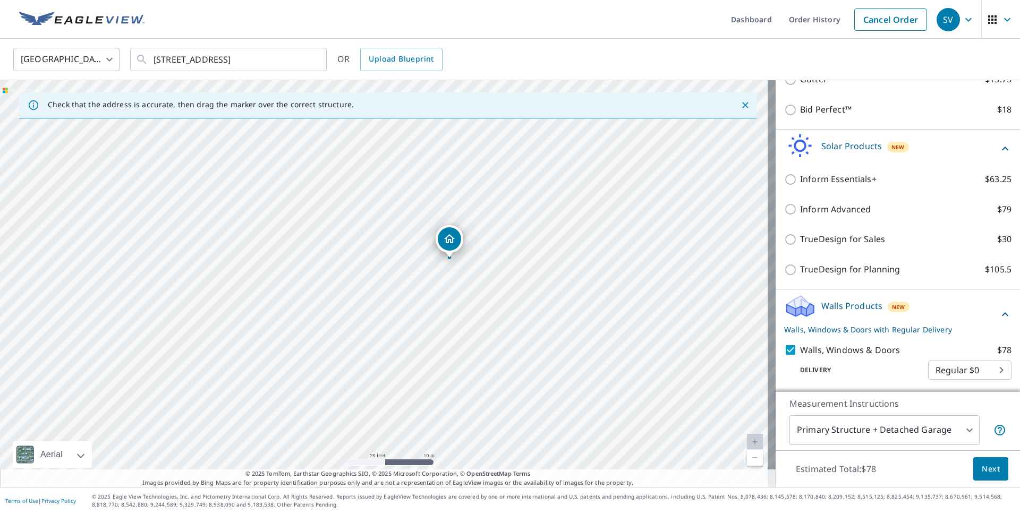
drag, startPoint x: 400, startPoint y: 367, endPoint x: 459, endPoint y: 240, distance: 139.3
click at [458, 249] on div "5333 W River Trail Rd Mequon, WI 53092" at bounding box center [388, 283] width 776 height 407
click at [915, 435] on body "SV SV Dashboard Order History Cancel Order SV United States US ​ 5333 W River T…" at bounding box center [510, 257] width 1020 height 514
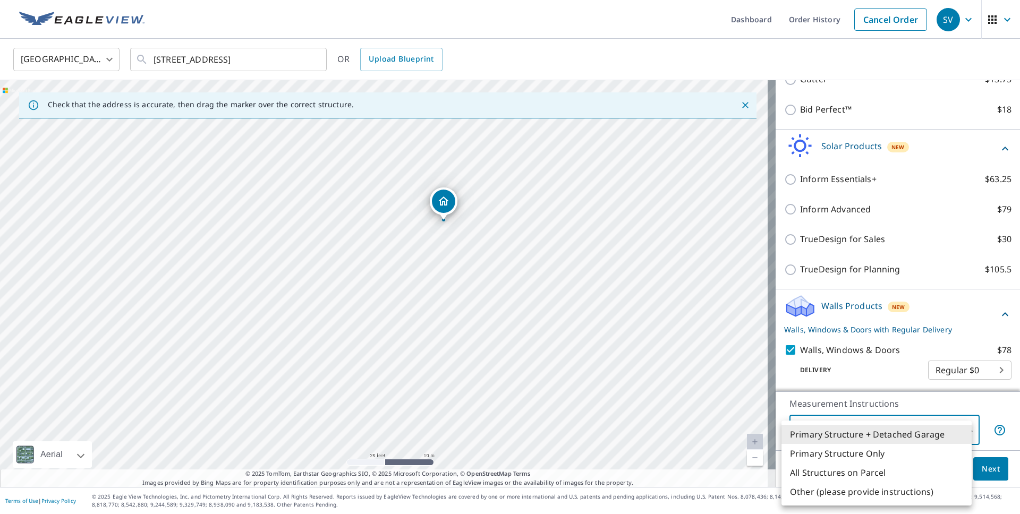
click at [841, 385] on div at bounding box center [510, 257] width 1020 height 514
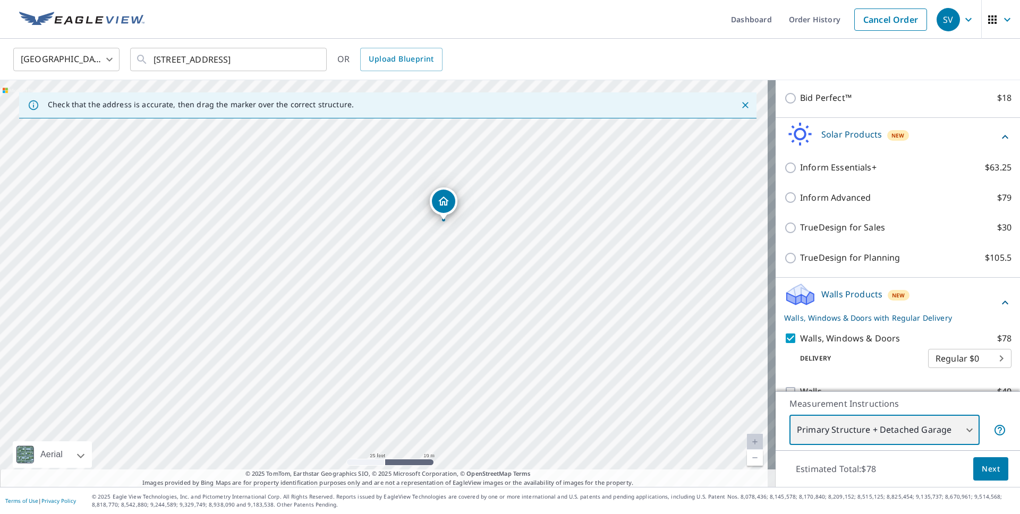
scroll to position [294, 0]
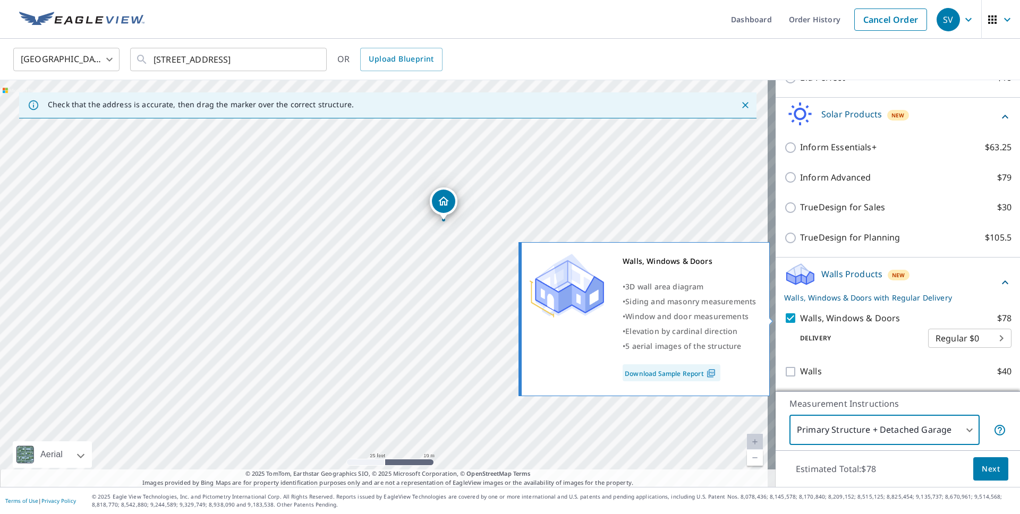
click at [784, 314] on input "Walls, Windows & Doors $78" at bounding box center [792, 318] width 16 height 13
checkbox input "false"
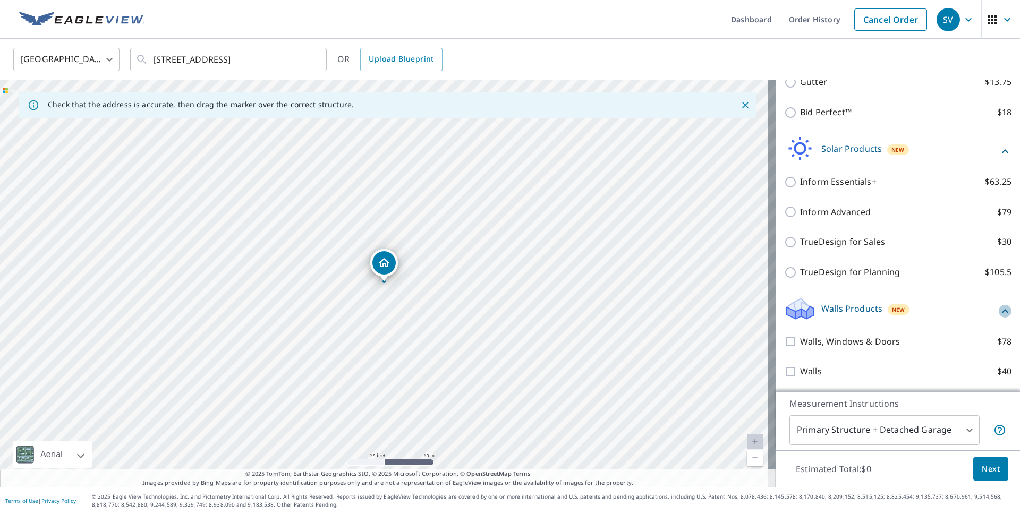
click at [999, 312] on icon at bounding box center [1005, 311] width 13 height 13
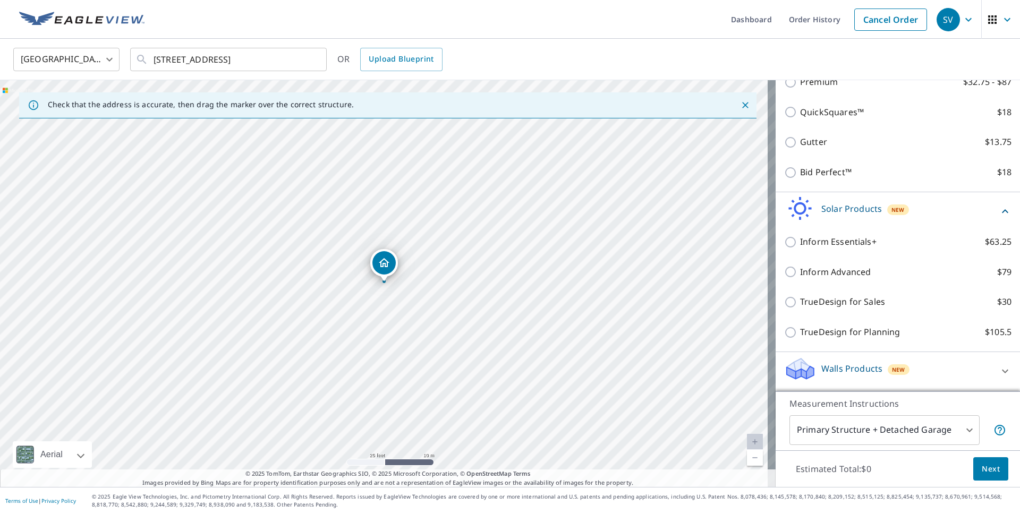
click at [999, 212] on icon at bounding box center [1005, 211] width 13 height 13
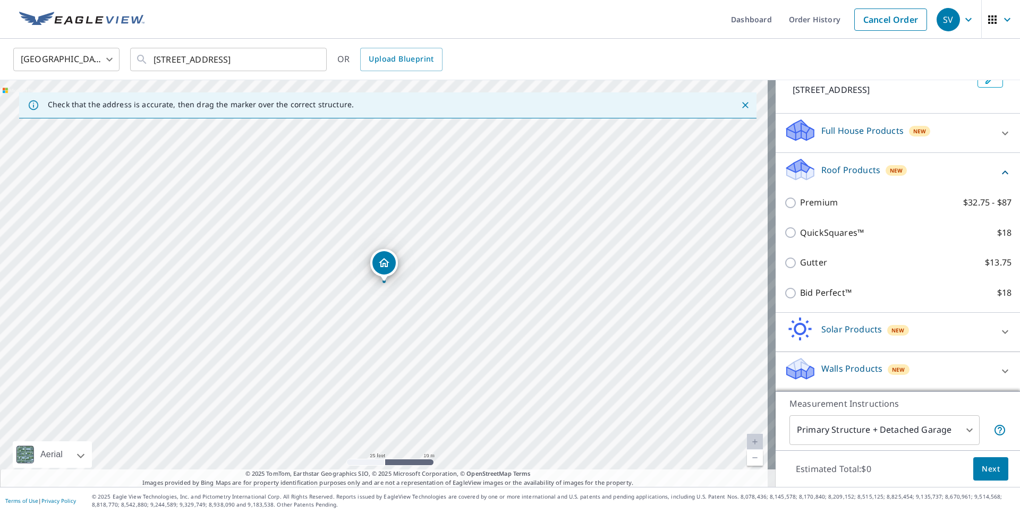
click at [1002, 171] on icon at bounding box center [1005, 173] width 6 height 4
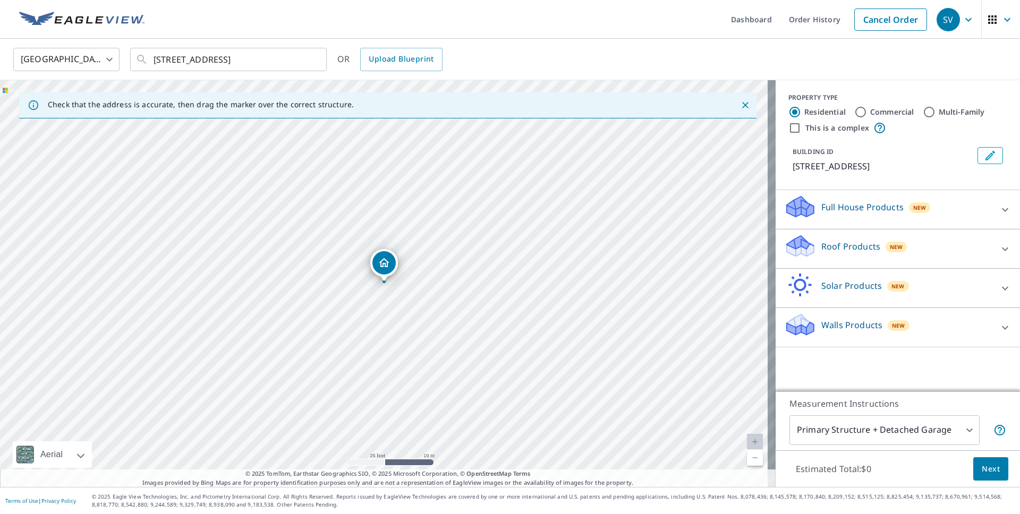
scroll to position [0, 0]
click at [856, 112] on input "Commercial" at bounding box center [861, 112] width 13 height 13
radio input "true"
type input "4"
click at [742, 108] on icon "Close" at bounding box center [745, 105] width 11 height 11
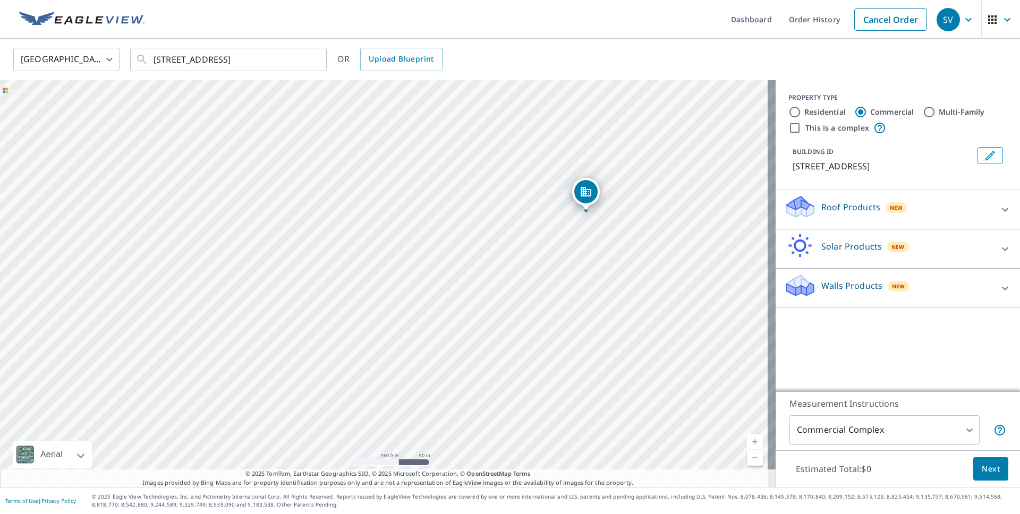
drag, startPoint x: 620, startPoint y: 160, endPoint x: 496, endPoint y: 326, distance: 206.6
click at [496, 319] on div "5333 W River Trail Rd Mequon, WI 53092" at bounding box center [388, 283] width 776 height 407
drag, startPoint x: 522, startPoint y: 217, endPoint x: 447, endPoint y: 332, distance: 137.1
click at [449, 331] on div "5333 W River Trail Rd Mequon, WI 53092" at bounding box center [388, 283] width 776 height 407
drag, startPoint x: 574, startPoint y: 302, endPoint x: 386, endPoint y: 308, distance: 188.2
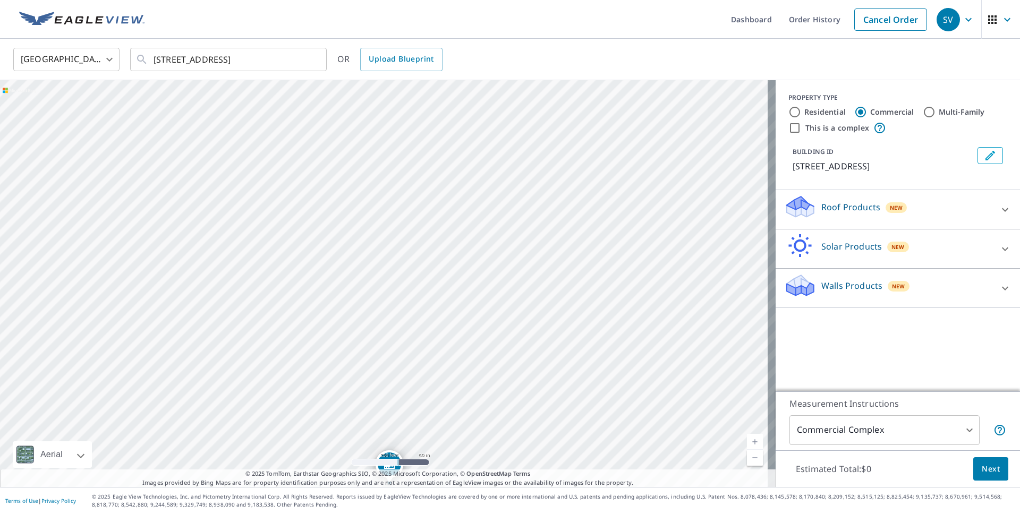
click at [451, 318] on div "5333 W River Trail Rd Mequon, WI 53092" at bounding box center [388, 283] width 776 height 407
drag, startPoint x: 605, startPoint y: 281, endPoint x: 457, endPoint y: 228, distance: 157.5
click at [464, 234] on div "5333 W River Trail Rd Mequon, WI 53092" at bounding box center [388, 283] width 776 height 407
drag, startPoint x: 483, startPoint y: 285, endPoint x: 363, endPoint y: 172, distance: 164.3
click at [382, 183] on div "5333 W River Trail Rd Mequon, WI 53092" at bounding box center [388, 283] width 776 height 407
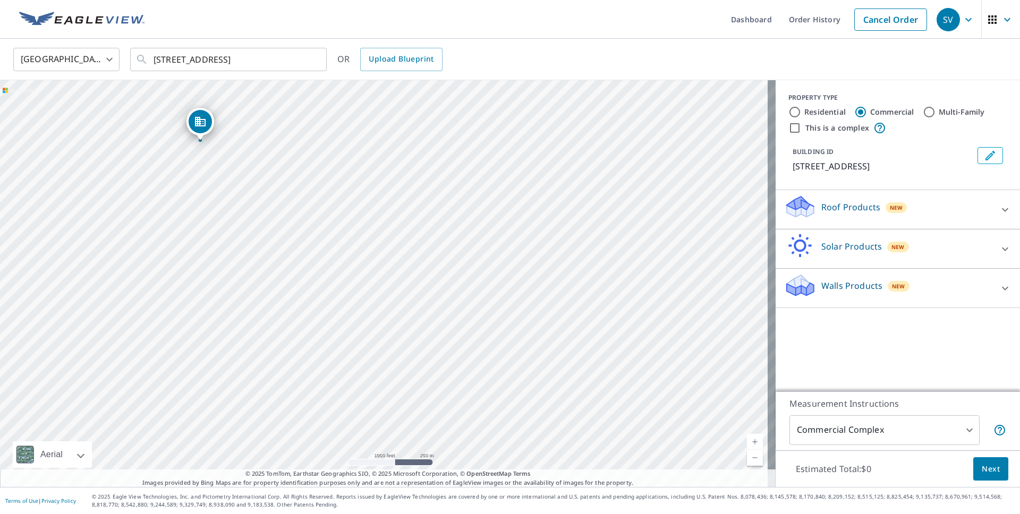
drag, startPoint x: 553, startPoint y: 203, endPoint x: 442, endPoint y: 247, distance: 119.5
click at [443, 246] on div "5333 W River Trail Rd Mequon, WI 53092" at bounding box center [388, 283] width 776 height 407
drag, startPoint x: 634, startPoint y: 257, endPoint x: 419, endPoint y: 206, distance: 220.8
click at [440, 209] on div "5333 W River Trail Rd Mequon, WI 53092" at bounding box center [388, 283] width 776 height 407
drag, startPoint x: 569, startPoint y: 227, endPoint x: 548, endPoint y: 199, distance: 35.3
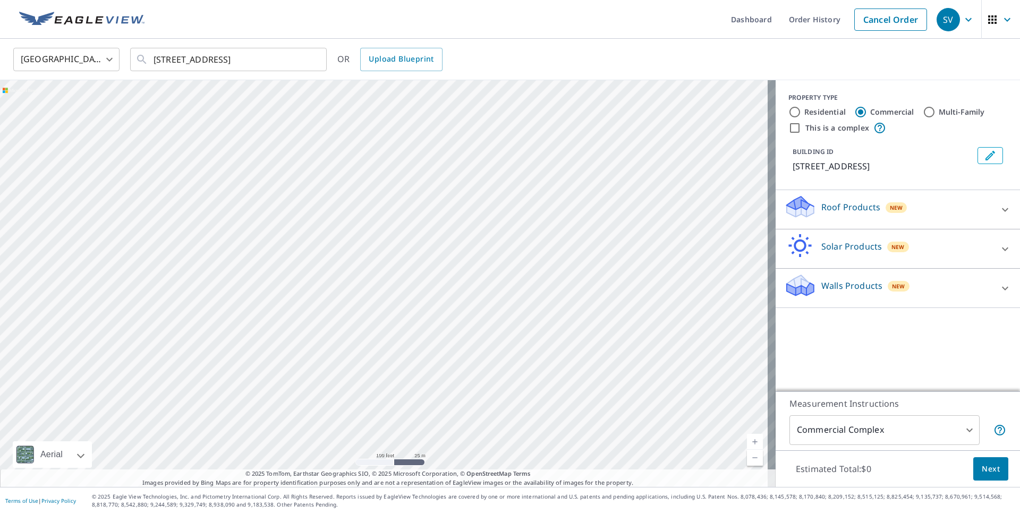
click at [511, 189] on div "5333 W River Trail Rd Mequon, WI 53092" at bounding box center [388, 283] width 776 height 407
click at [599, 221] on div "5333 W River Trail Rd Mequon, WI 53092" at bounding box center [388, 283] width 776 height 407
click at [313, 60] on icon "Clear" at bounding box center [312, 59] width 6 height 6
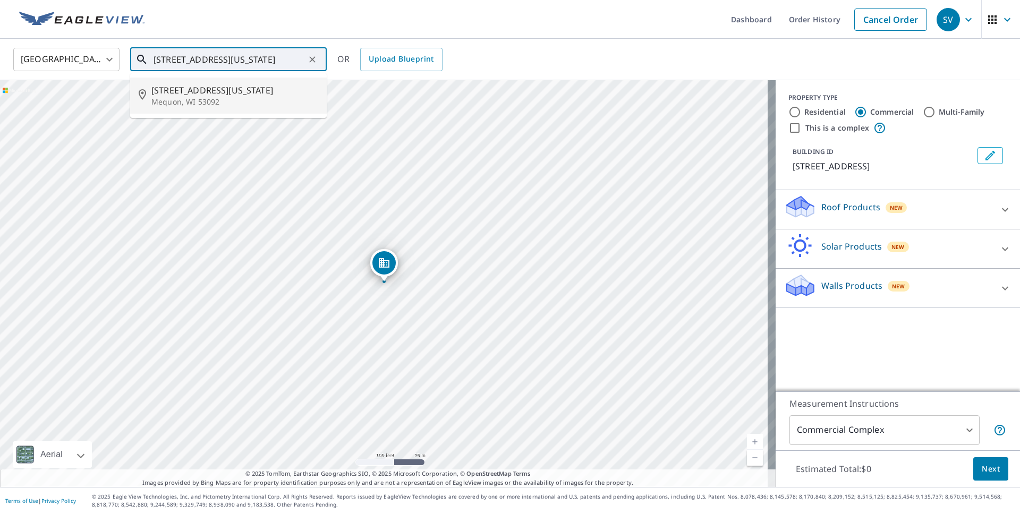
click at [275, 88] on span "10930 N Port Washington Rd" at bounding box center [234, 90] width 167 height 13
type input "10930 N Port Washington Rd Mequon, WI 53092"
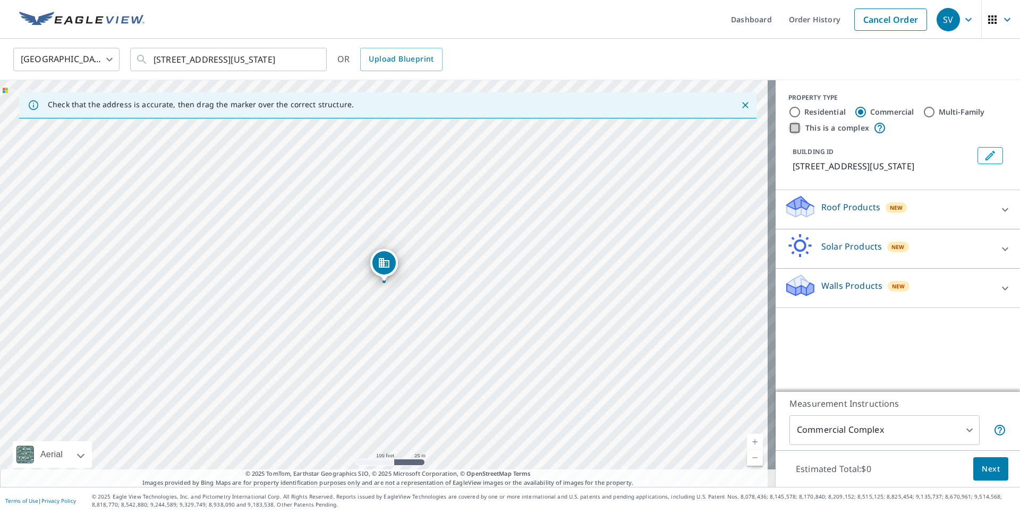
click at [789, 129] on input "This is a complex" at bounding box center [795, 128] width 13 height 13
checkbox input "true"
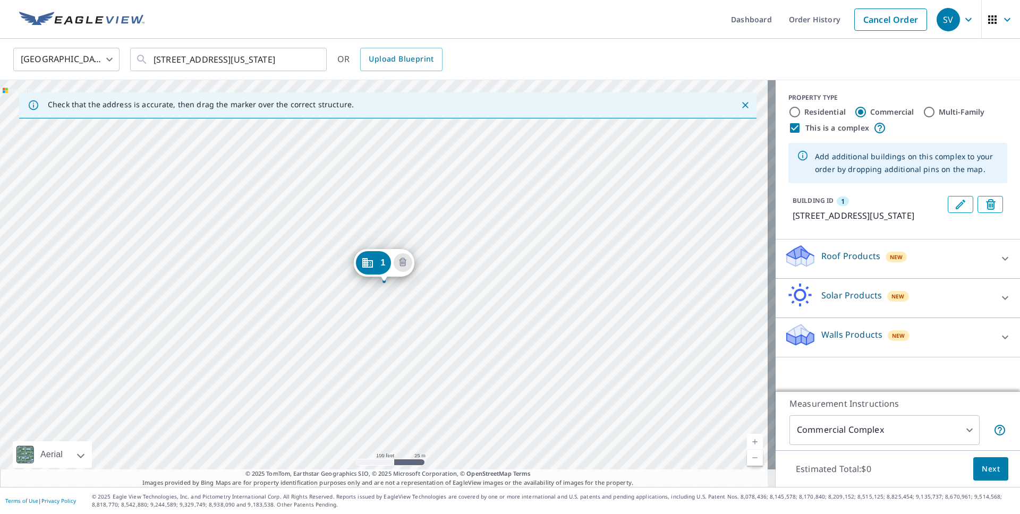
click at [829, 263] on div "Roof Products New" at bounding box center [888, 259] width 208 height 30
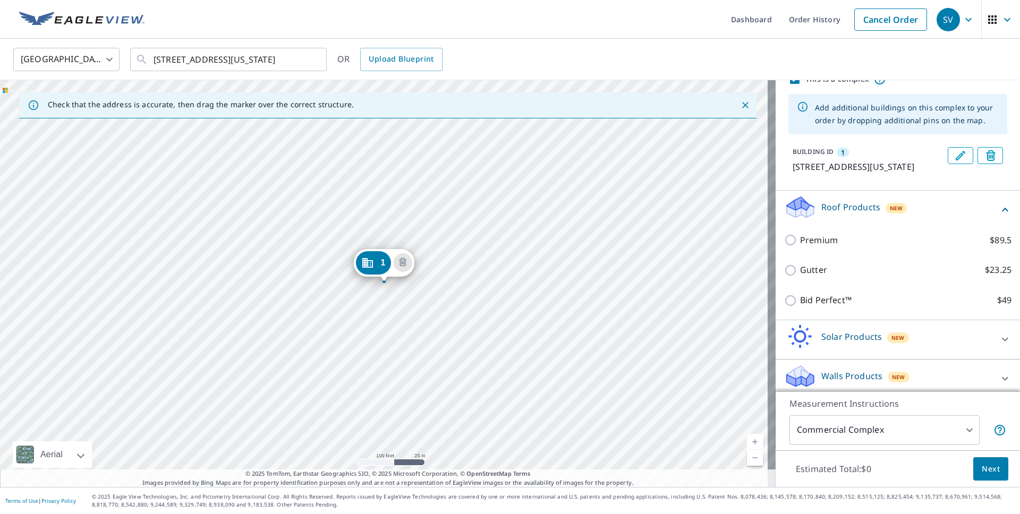
scroll to position [70, 0]
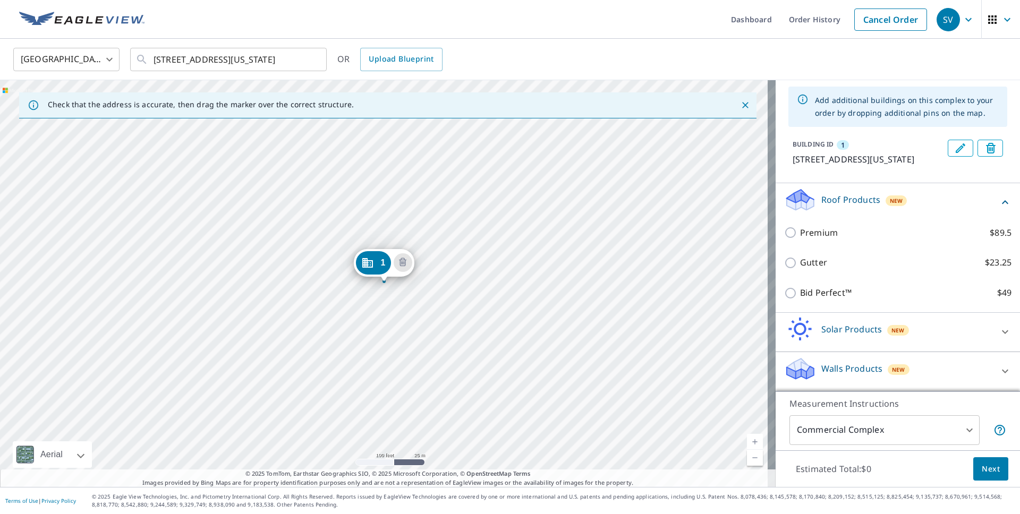
click at [827, 203] on p "Roof Products" at bounding box center [851, 199] width 59 height 13
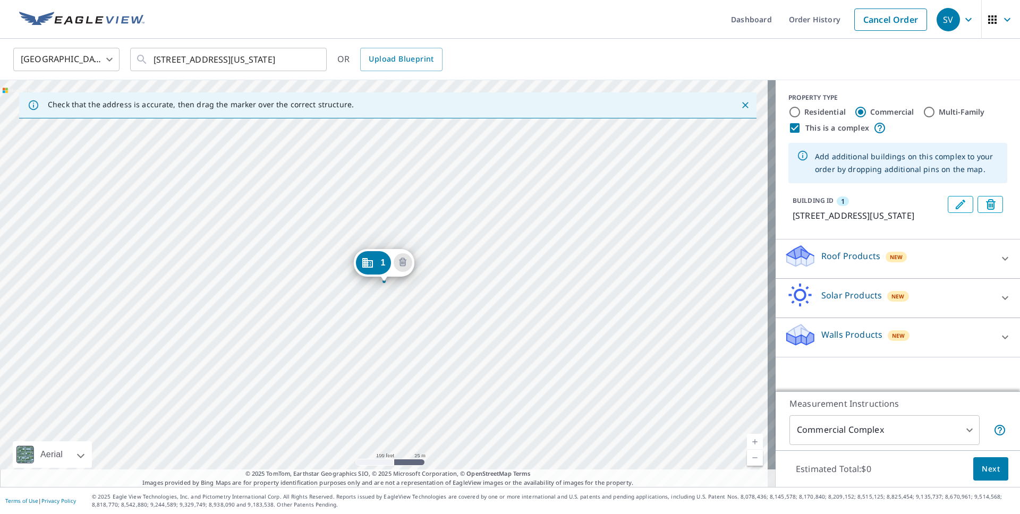
scroll to position [0, 0]
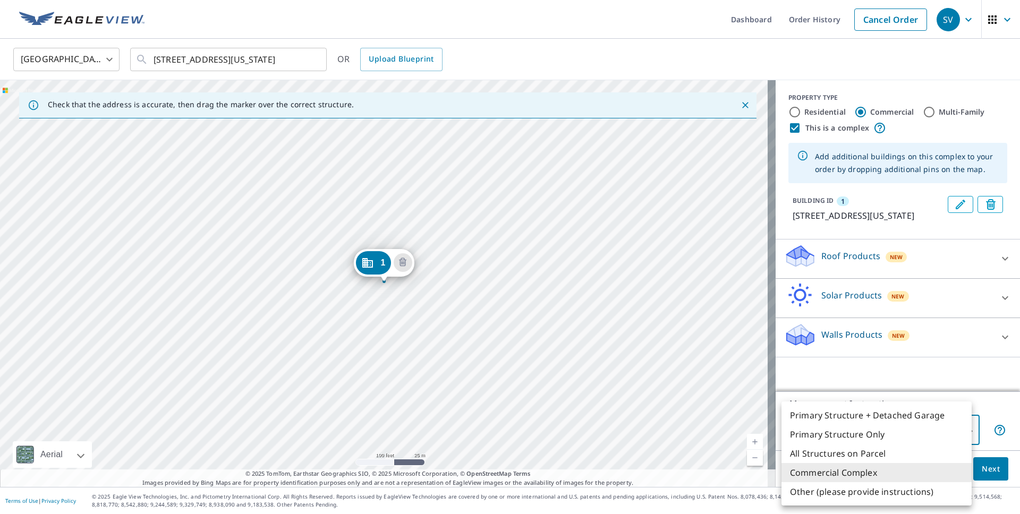
click at [916, 435] on body "SV SV Dashboard Order History Cancel Order SV United States US ​ 10930 N Port W…" at bounding box center [510, 257] width 1020 height 514
click at [904, 474] on li "Commercial Complex" at bounding box center [877, 472] width 190 height 19
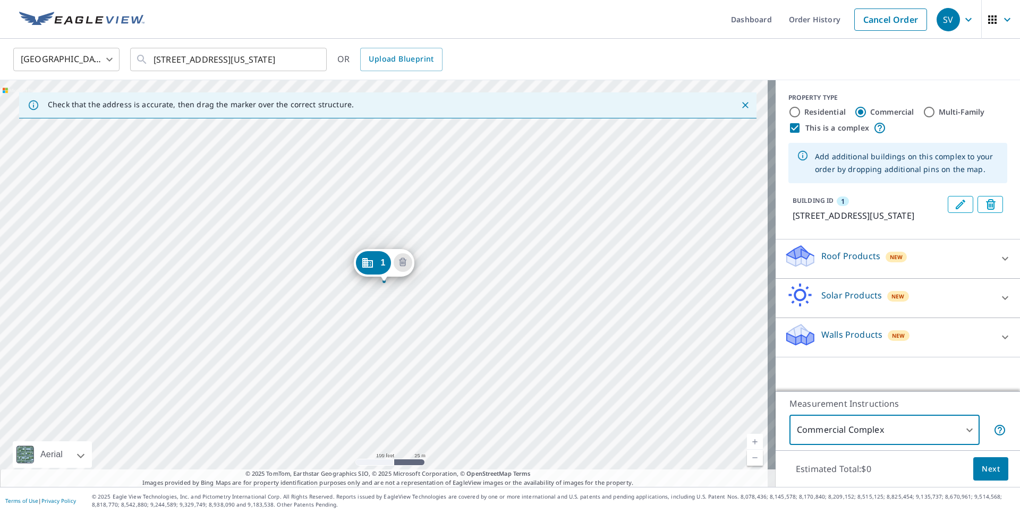
click at [995, 429] on icon at bounding box center [1000, 430] width 13 height 13
click at [956, 434] on body "SV SV Dashboard Order History Cancel Order SV United States US ​ 10930 N Port W…" at bounding box center [510, 257] width 1020 height 514
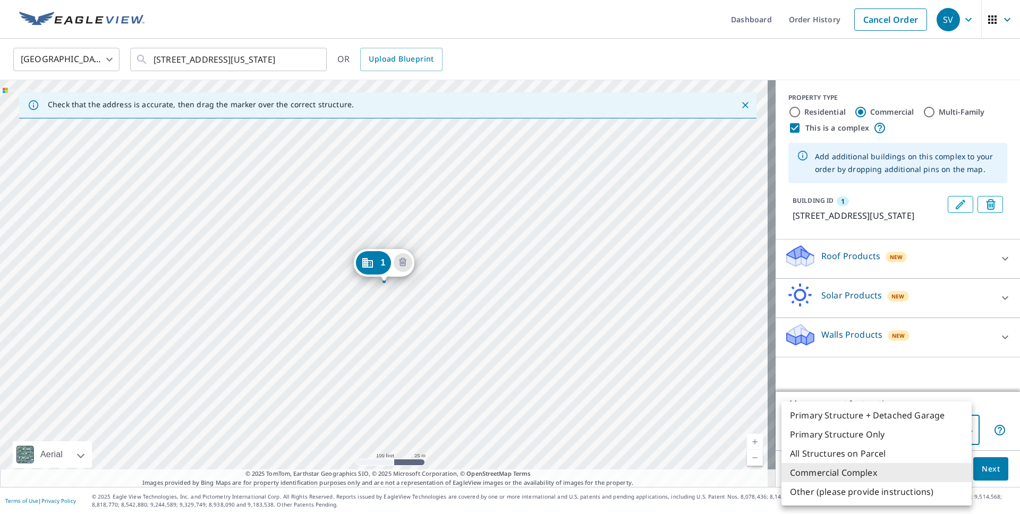
click at [909, 451] on li "All Structures on Parcel" at bounding box center [877, 453] width 190 height 19
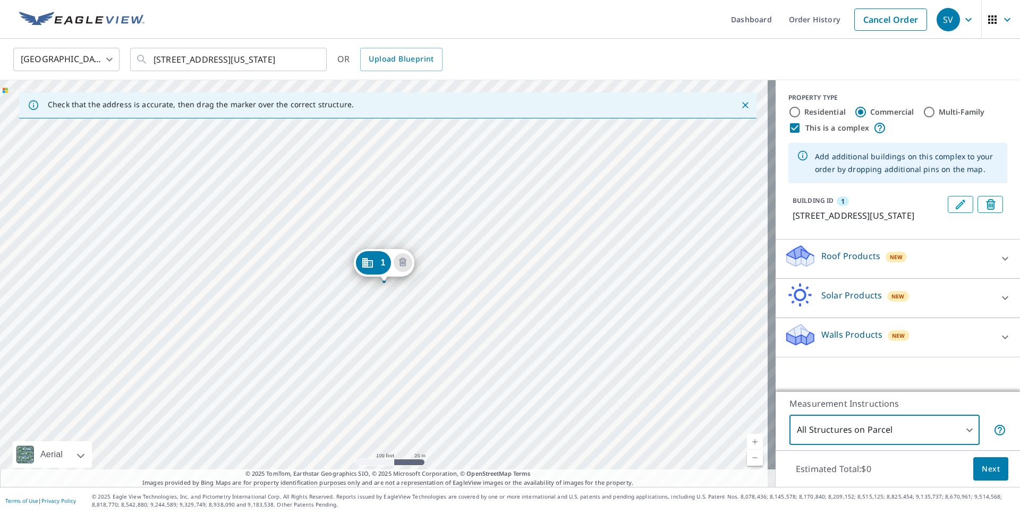
click at [897, 432] on body "SV SV Dashboard Order History Cancel Order SV United States US ​ 10930 N Port W…" at bounding box center [510, 257] width 1020 height 514
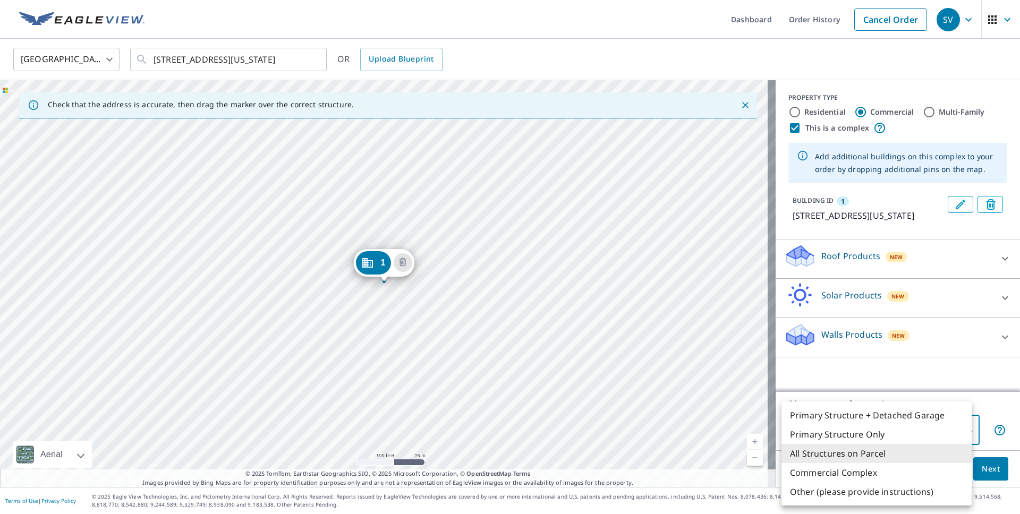
click at [849, 493] on li "Other (please provide instructions)" at bounding box center [877, 492] width 190 height 19
type input "5"
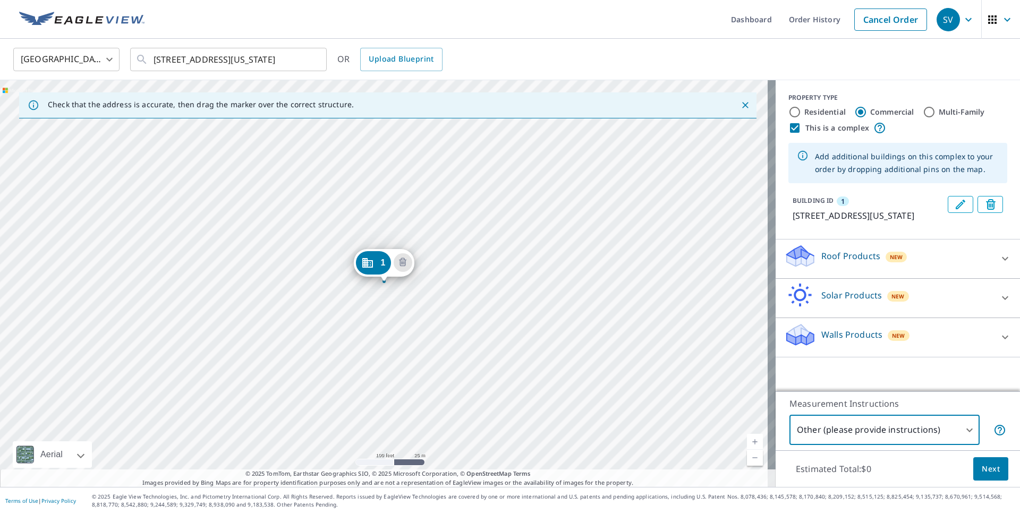
click at [983, 468] on span "Next" at bounding box center [991, 469] width 18 height 13
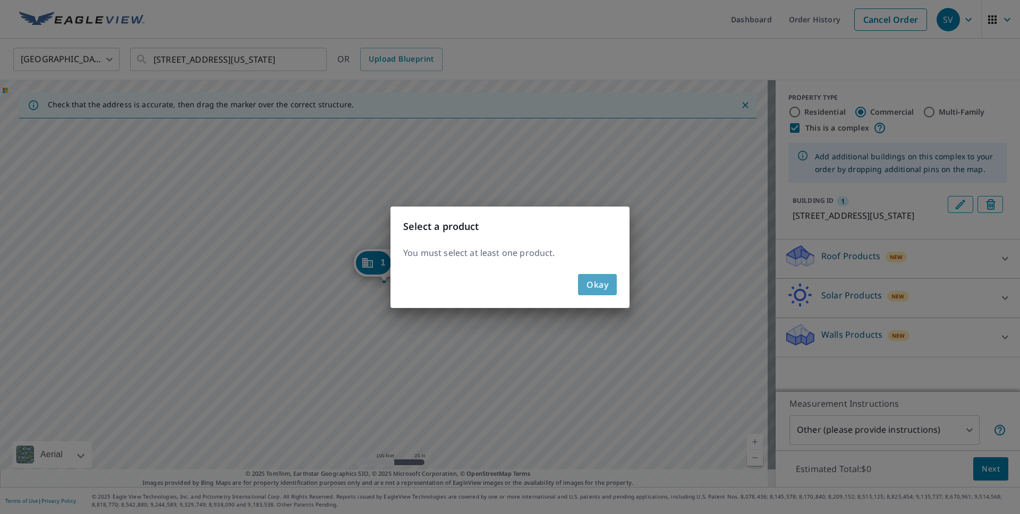
click at [591, 290] on span "Okay" at bounding box center [598, 284] width 22 height 15
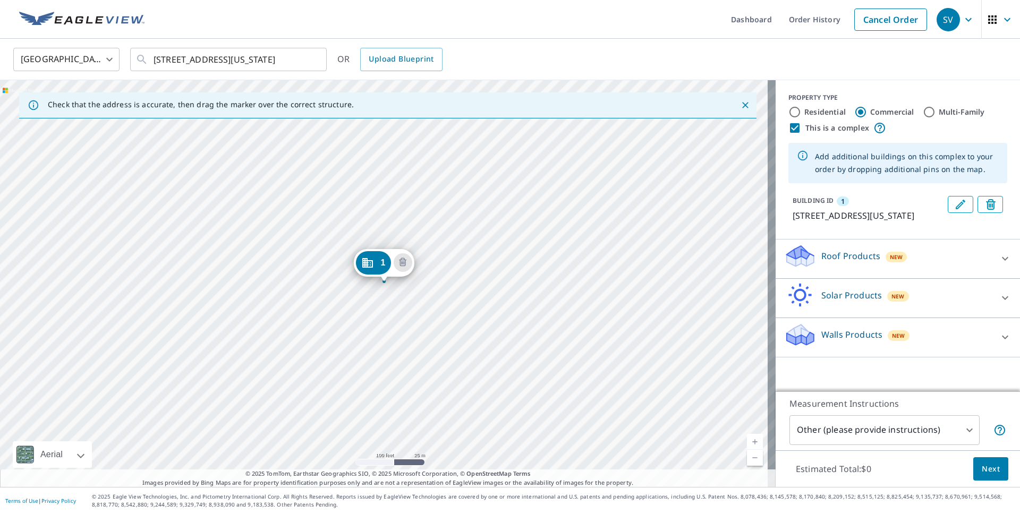
click at [853, 341] on p "Walls Products" at bounding box center [852, 334] width 61 height 13
click at [825, 341] on p "Walls Products" at bounding box center [852, 334] width 61 height 13
click at [814, 301] on div "Solar Products New" at bounding box center [888, 298] width 208 height 30
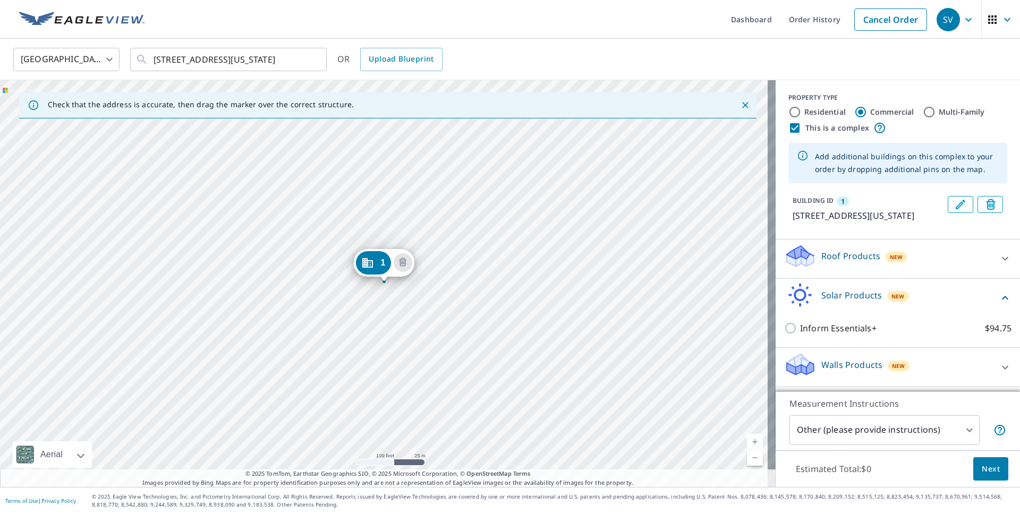
click at [824, 263] on p "Roof Products" at bounding box center [851, 256] width 59 height 13
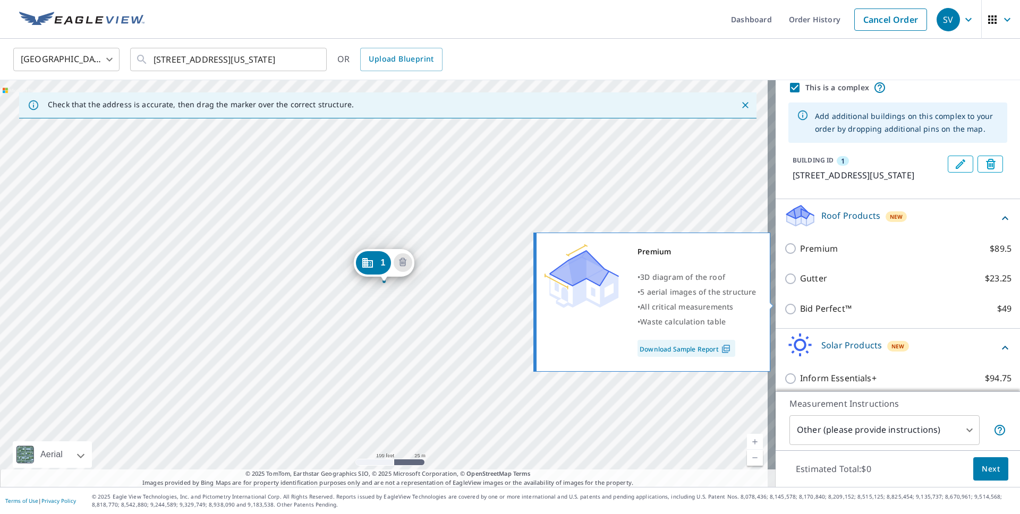
scroll to position [100, 0]
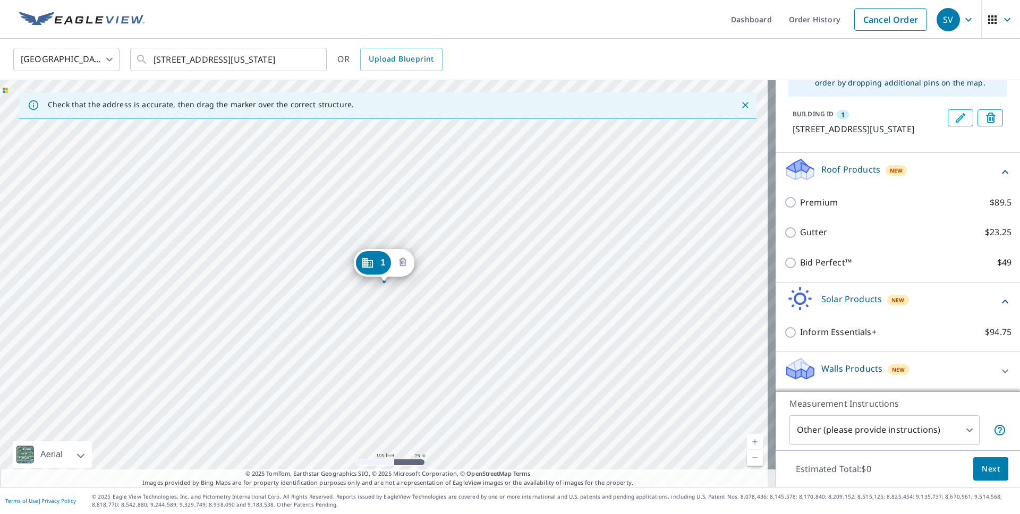
click at [407, 259] on icon "Delete building 1" at bounding box center [402, 263] width 13 height 13
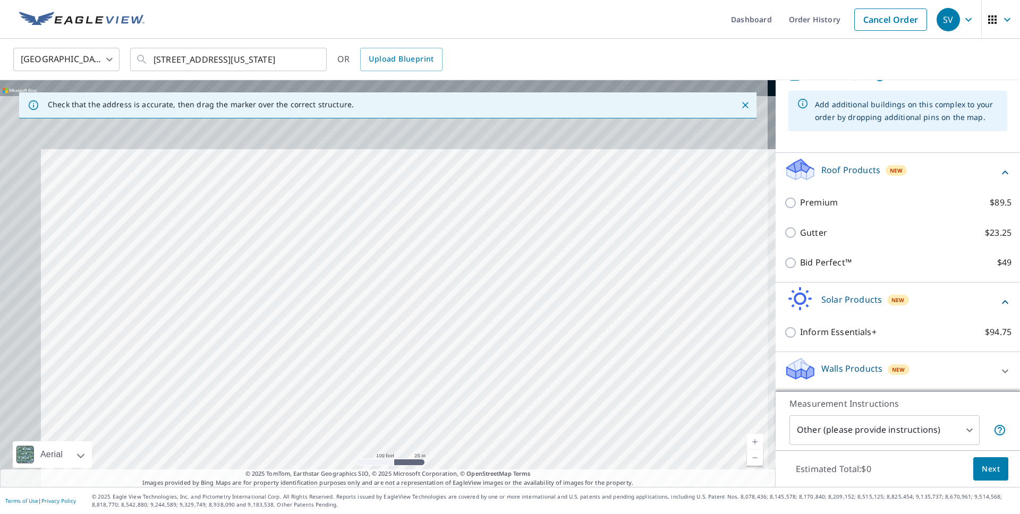
drag, startPoint x: 361, startPoint y: 277, endPoint x: 412, endPoint y: 349, distance: 88.3
click at [409, 349] on div at bounding box center [388, 283] width 776 height 407
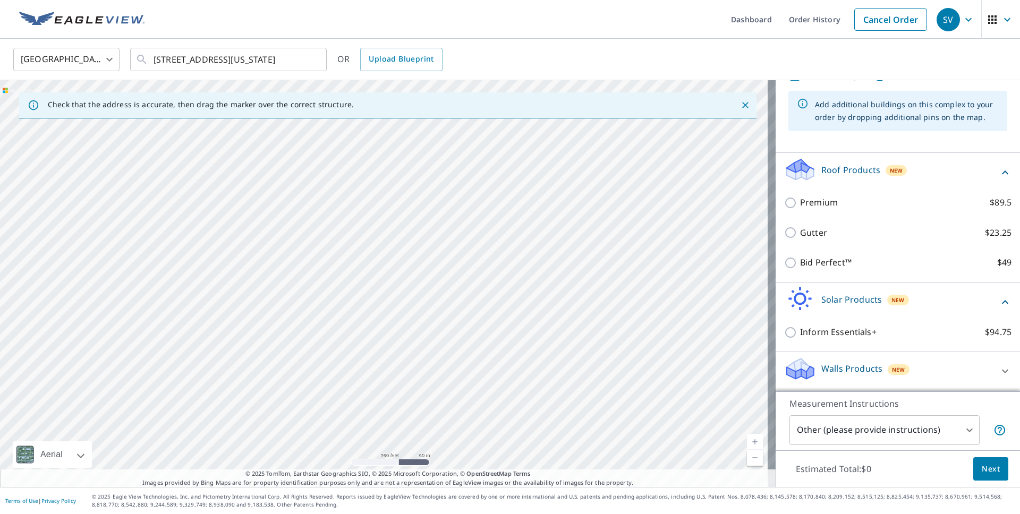
drag, startPoint x: 522, startPoint y: 244, endPoint x: 485, endPoint y: 312, distance: 78.0
click at [485, 312] on div at bounding box center [388, 283] width 776 height 407
drag, startPoint x: 483, startPoint y: 304, endPoint x: 446, endPoint y: 260, distance: 57.0
click at [446, 260] on div at bounding box center [388, 283] width 776 height 407
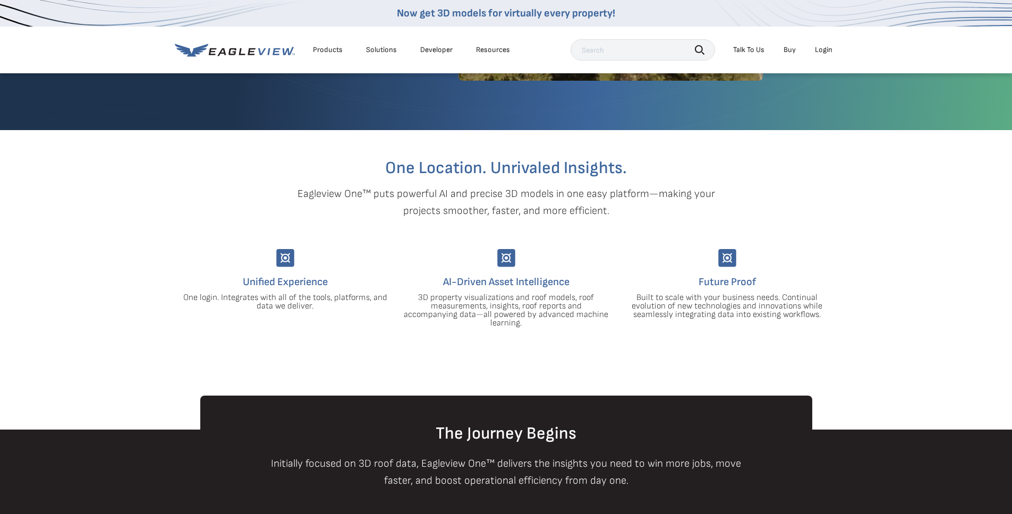
scroll to position [1, 0]
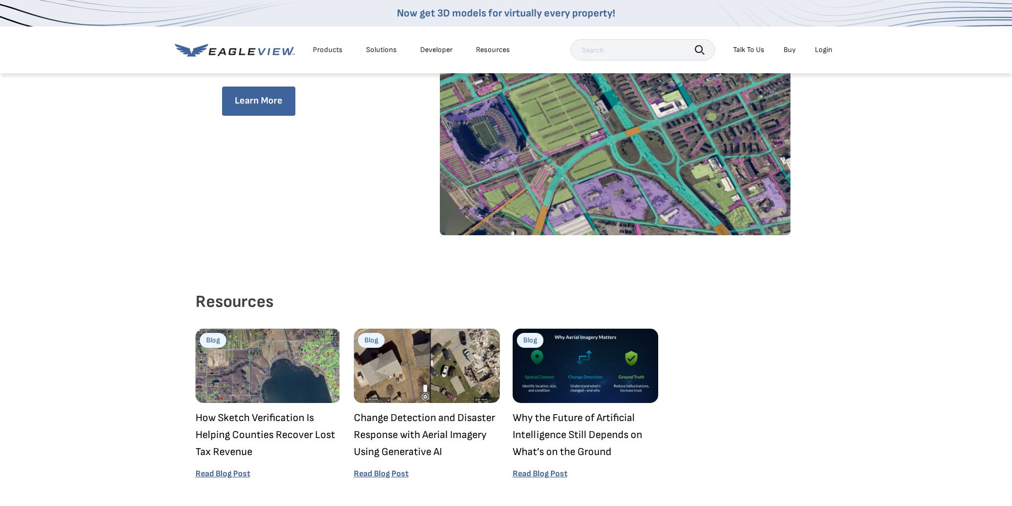
scroll to position [1771, 0]
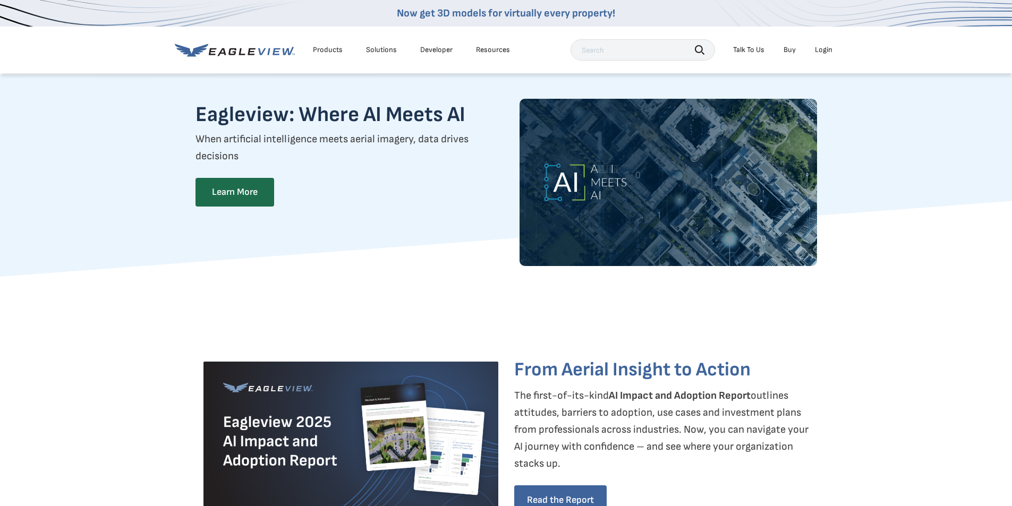
scroll to position [1716, 0]
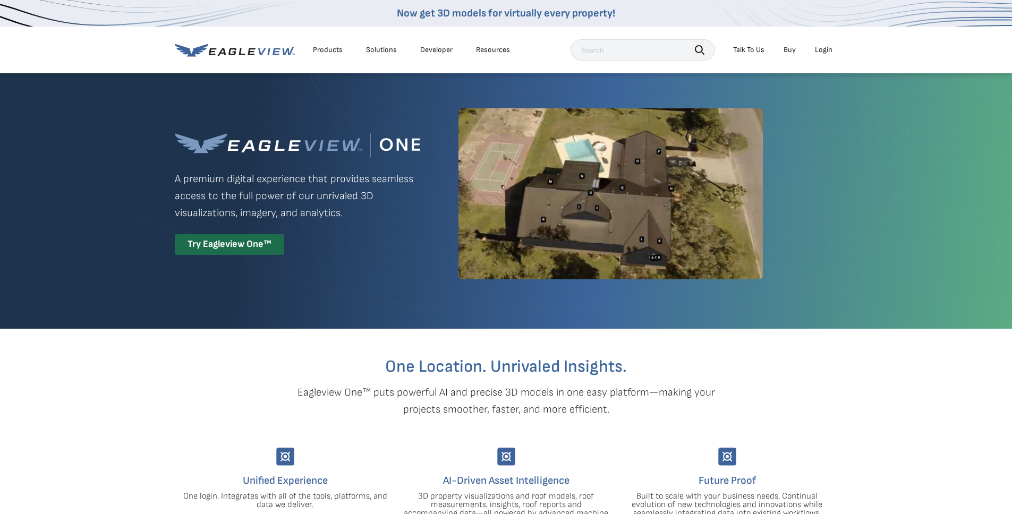
click at [336, 47] on div "Products" at bounding box center [328, 50] width 30 height 10
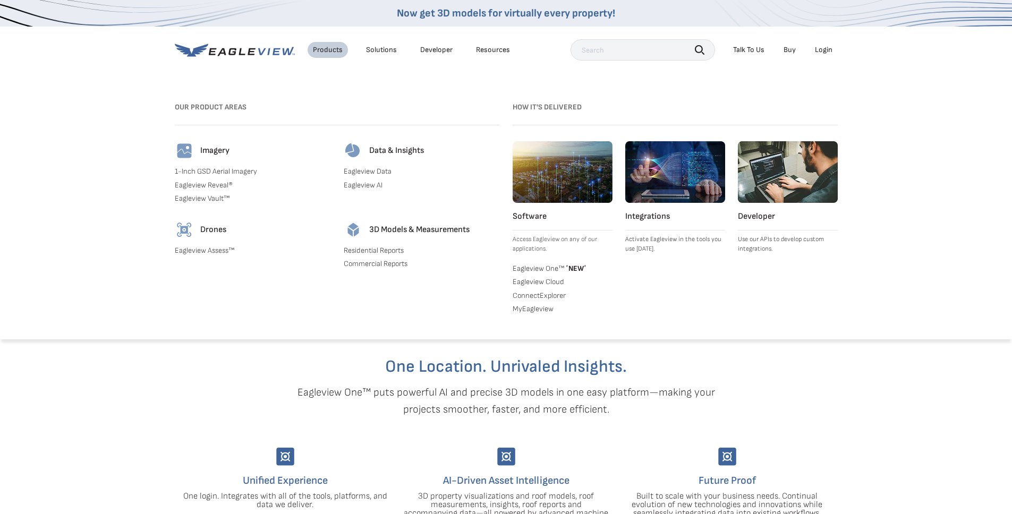
click at [526, 283] on link "Eagleview Cloud" at bounding box center [563, 282] width 100 height 10
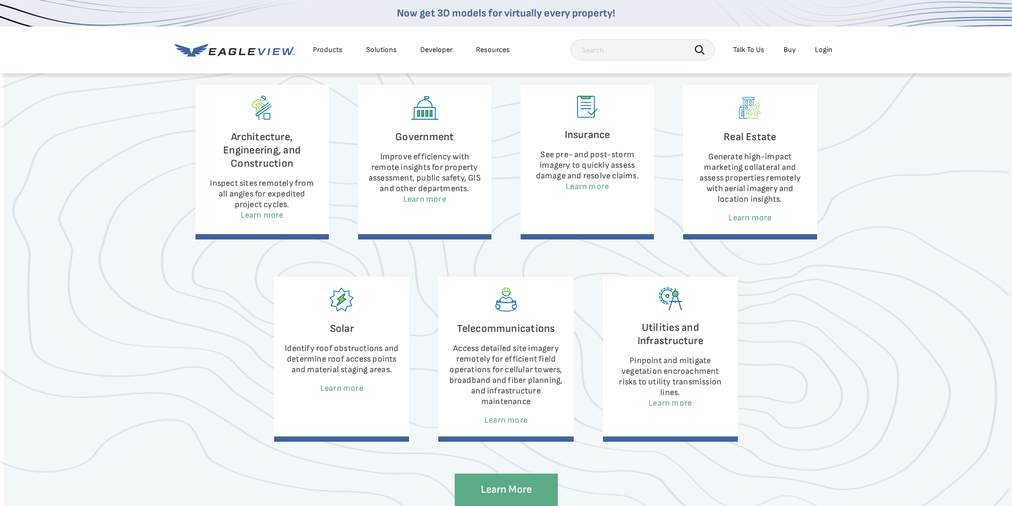
scroll to position [650, 0]
